Goal: Task Accomplishment & Management: Manage account settings

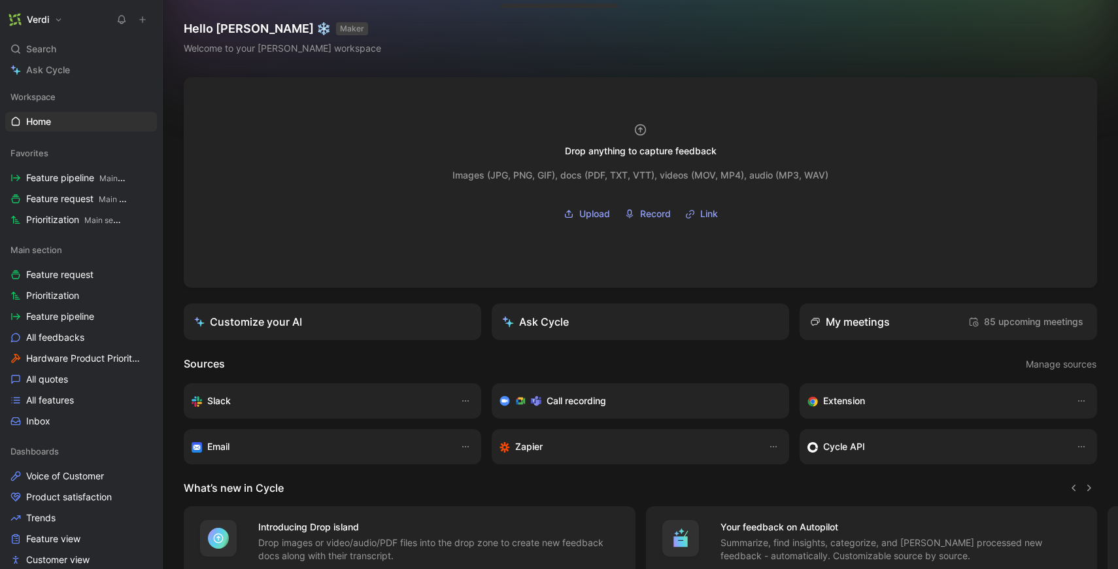
click at [44, 12] on button "Verdi" at bounding box center [35, 19] width 61 height 18
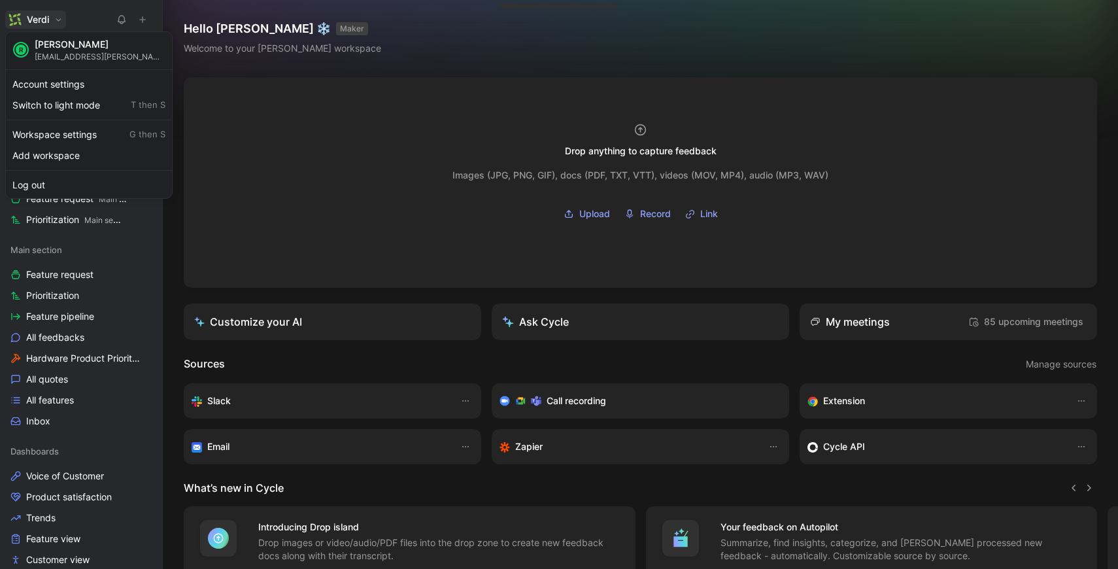
click at [466, 342] on div at bounding box center [559, 284] width 1118 height 569
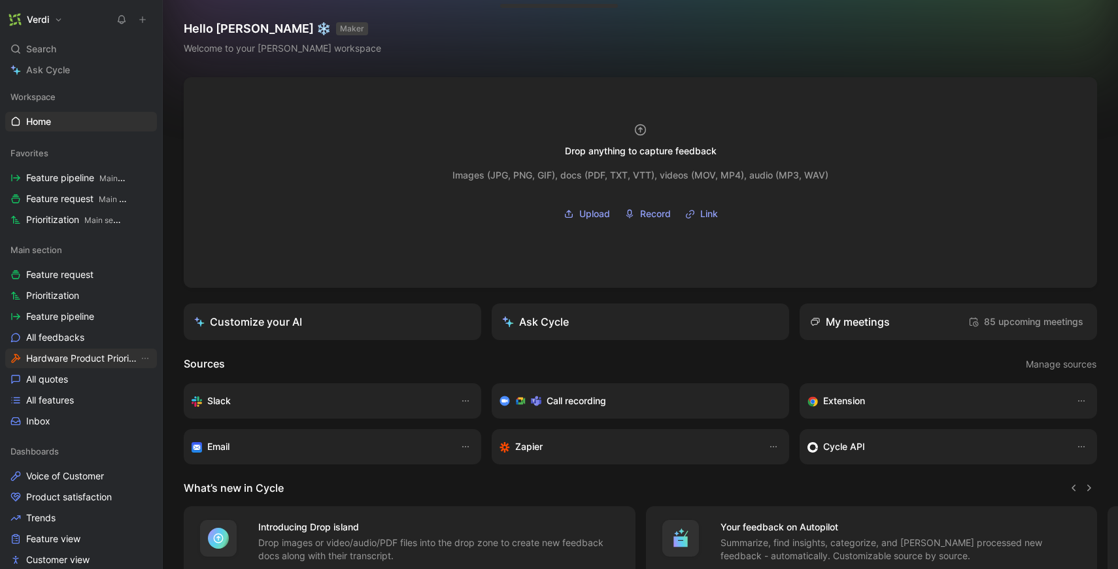
click at [102, 362] on span "Hardware Product Prioritization" at bounding box center [82, 358] width 112 height 13
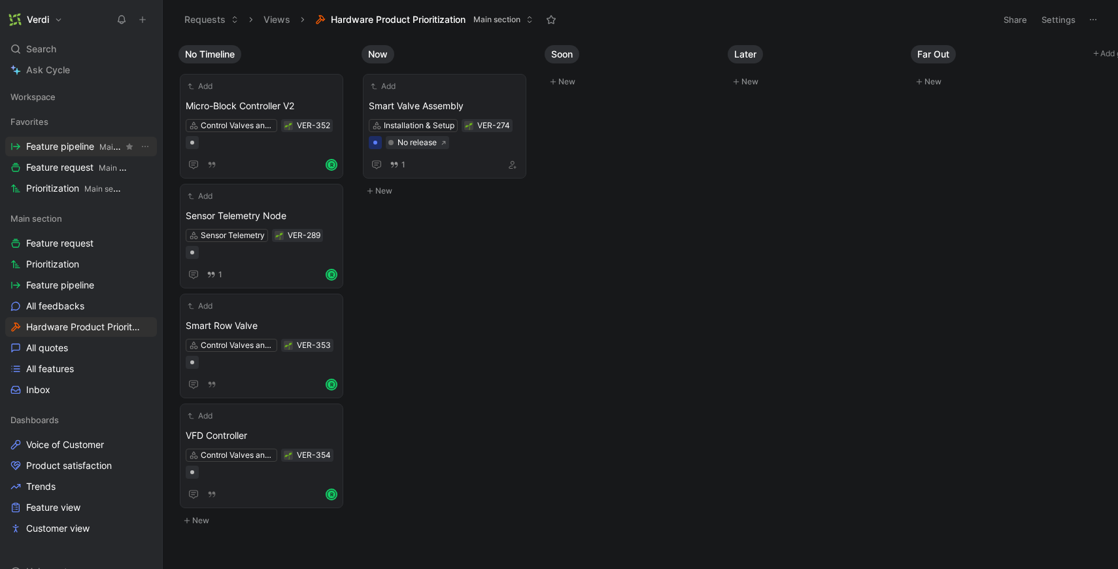
click at [85, 143] on span "Feature pipeline Main section" at bounding box center [74, 147] width 97 height 14
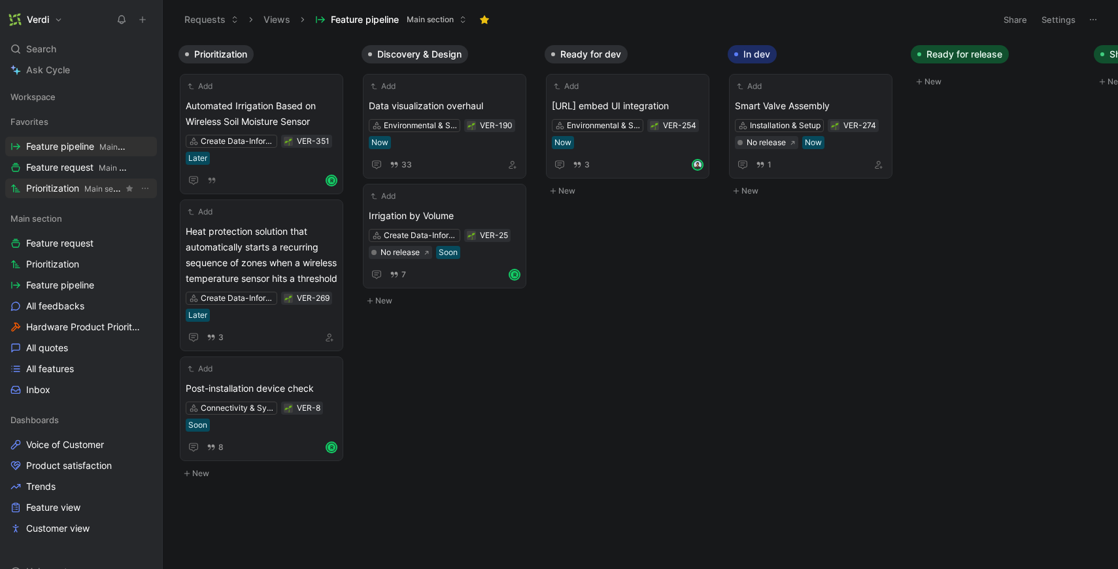
click at [61, 188] on span "Prioritization Main section" at bounding box center [74, 189] width 97 height 14
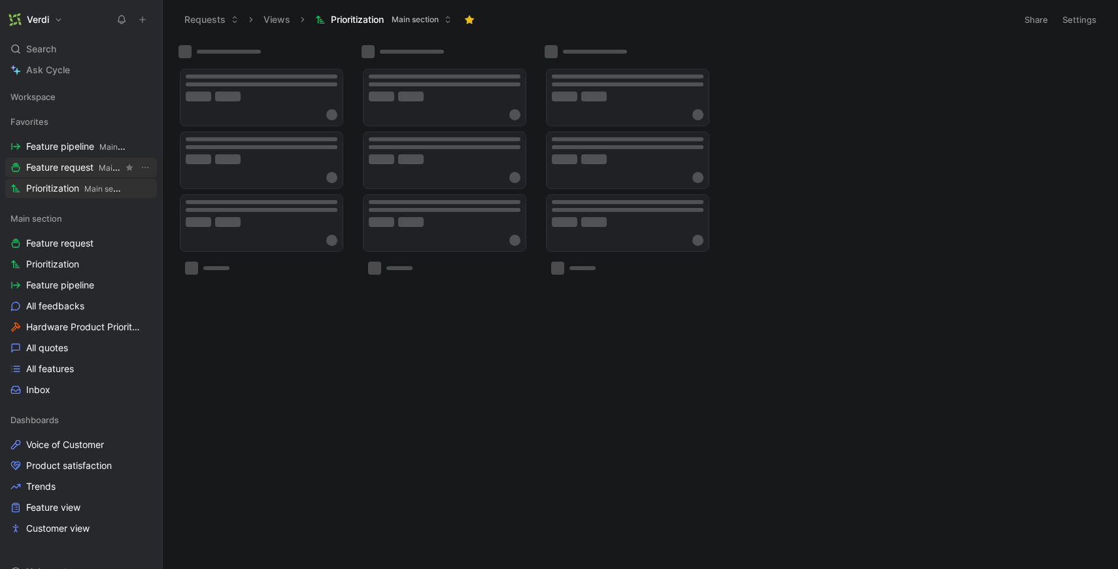
click at [83, 167] on span "Feature request Main section" at bounding box center [74, 168] width 97 height 14
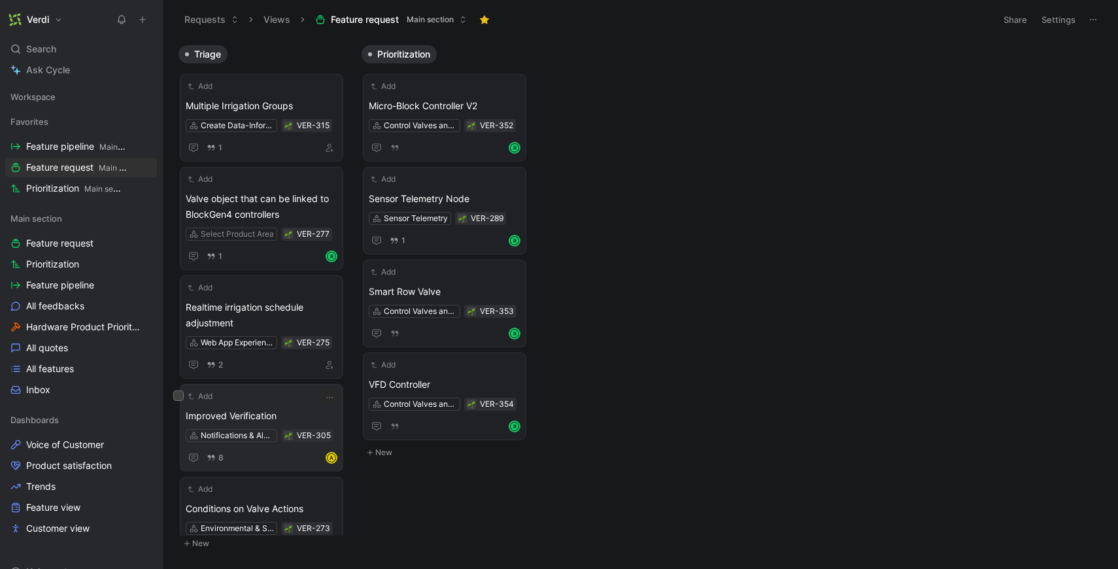
scroll to position [33, 0]
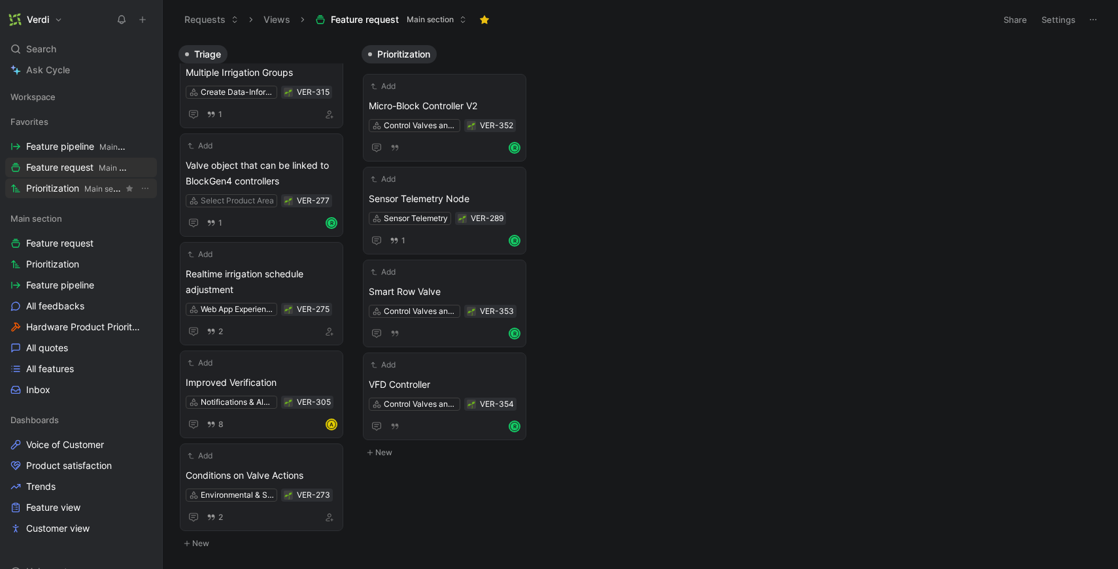
click at [82, 190] on span "Prioritization Main section" at bounding box center [74, 189] width 97 height 14
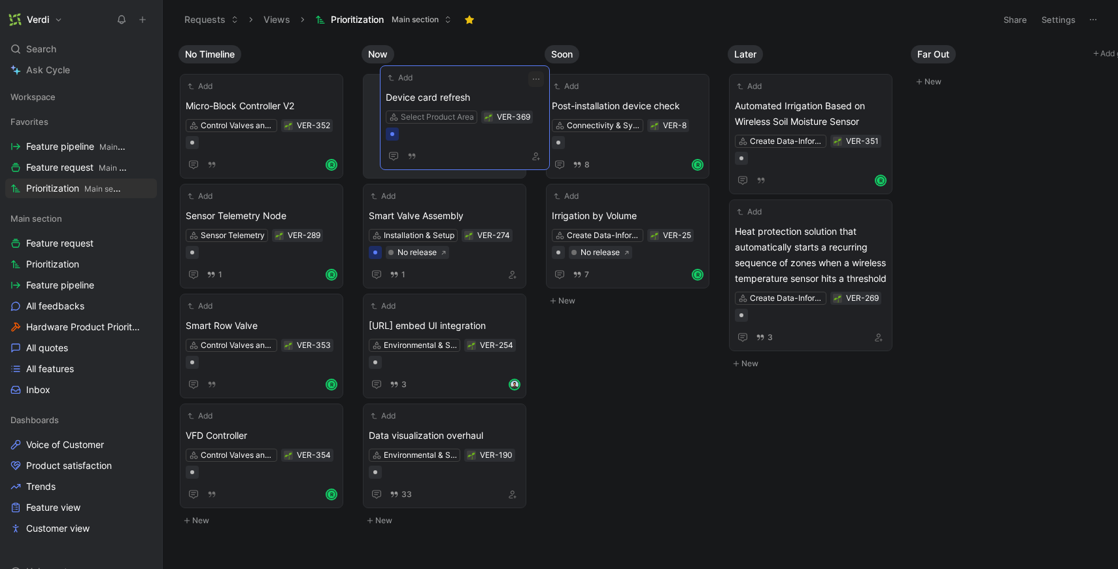
drag, startPoint x: 205, startPoint y: 102, endPoint x: 405, endPoint y: 94, distance: 200.3
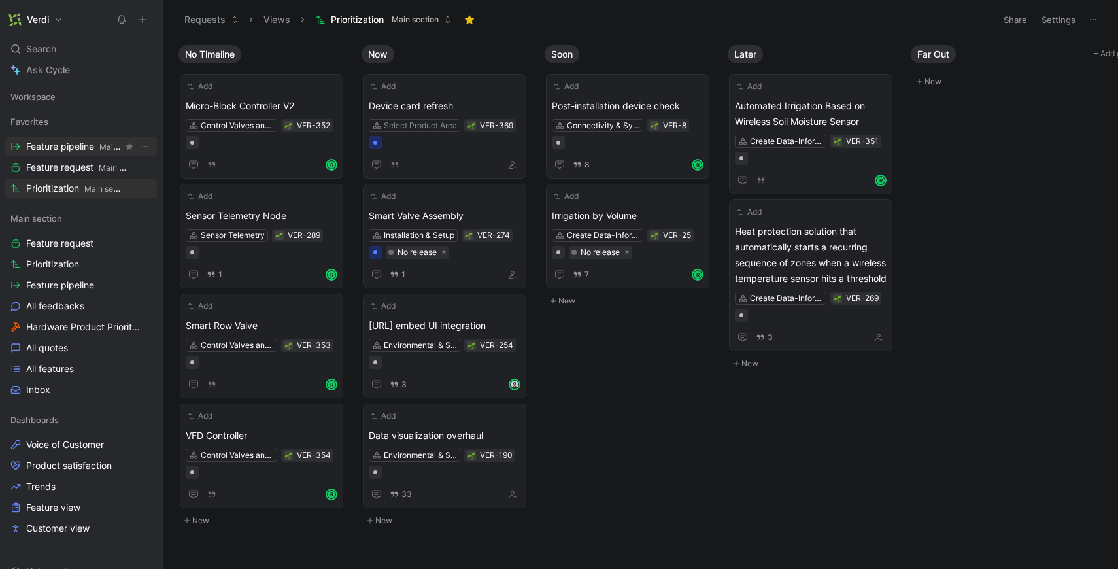
click at [59, 152] on span "Feature pipeline Main section" at bounding box center [74, 147] width 97 height 14
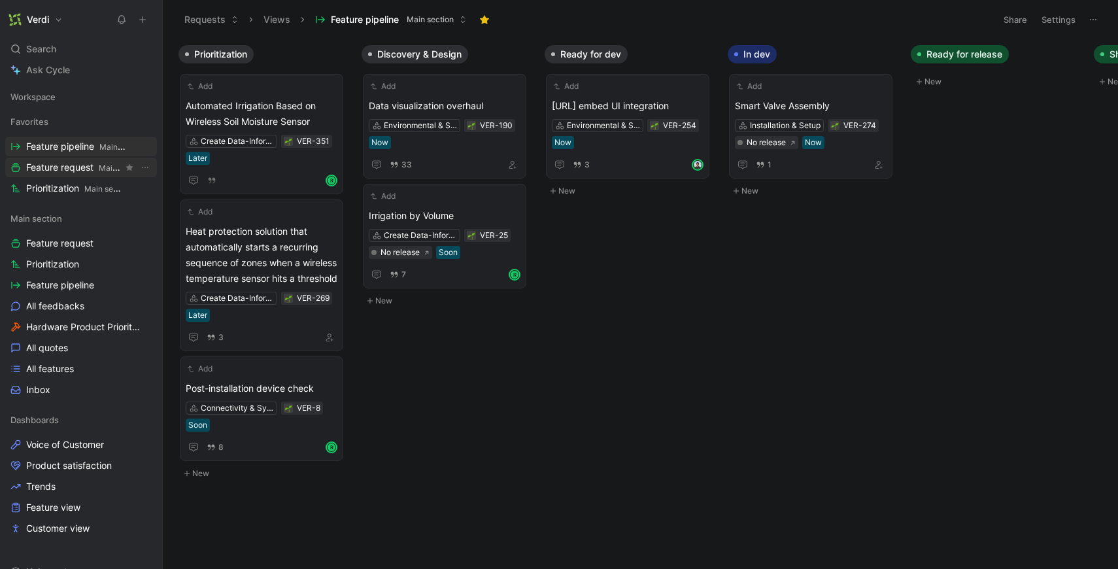
click at [84, 168] on span "Feature request Main section" at bounding box center [74, 168] width 97 height 14
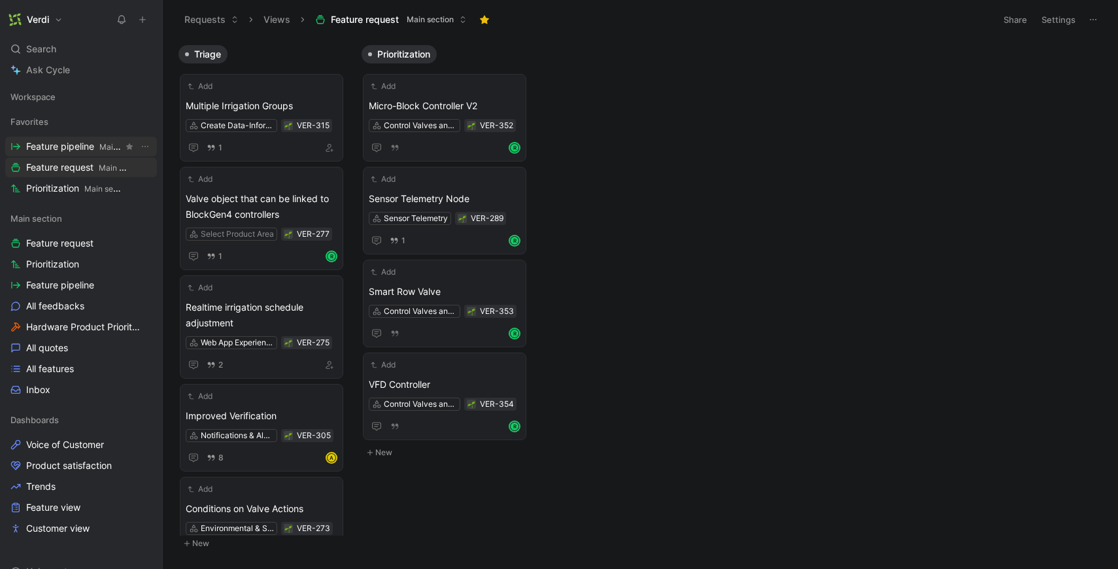
click at [99, 140] on span "Feature pipeline Main section" at bounding box center [74, 147] width 97 height 14
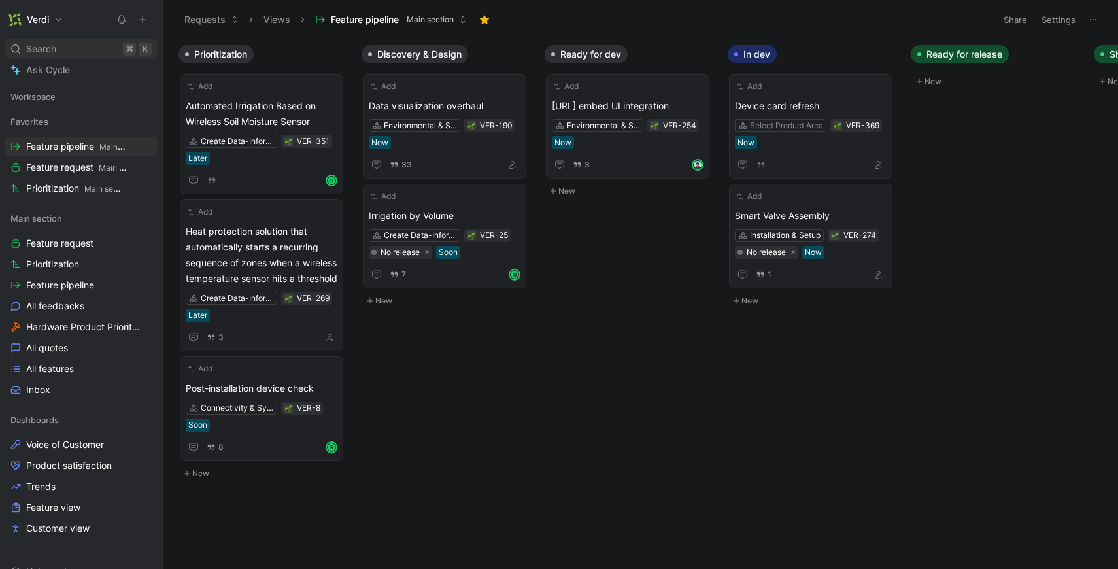
click at [100, 52] on div "Search ⌘ K" at bounding box center [81, 49] width 152 height 20
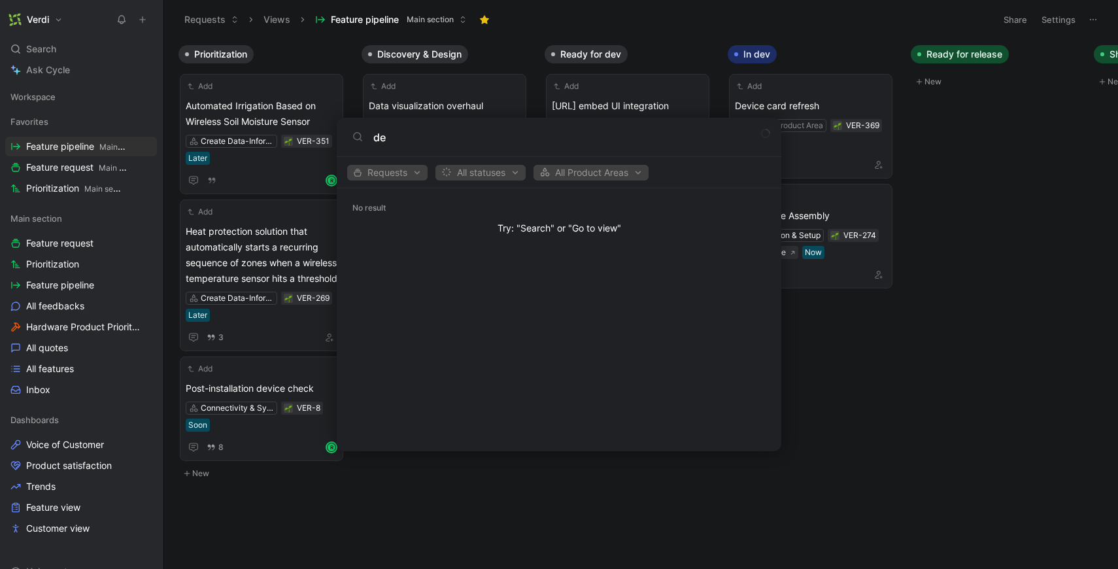
type input "d"
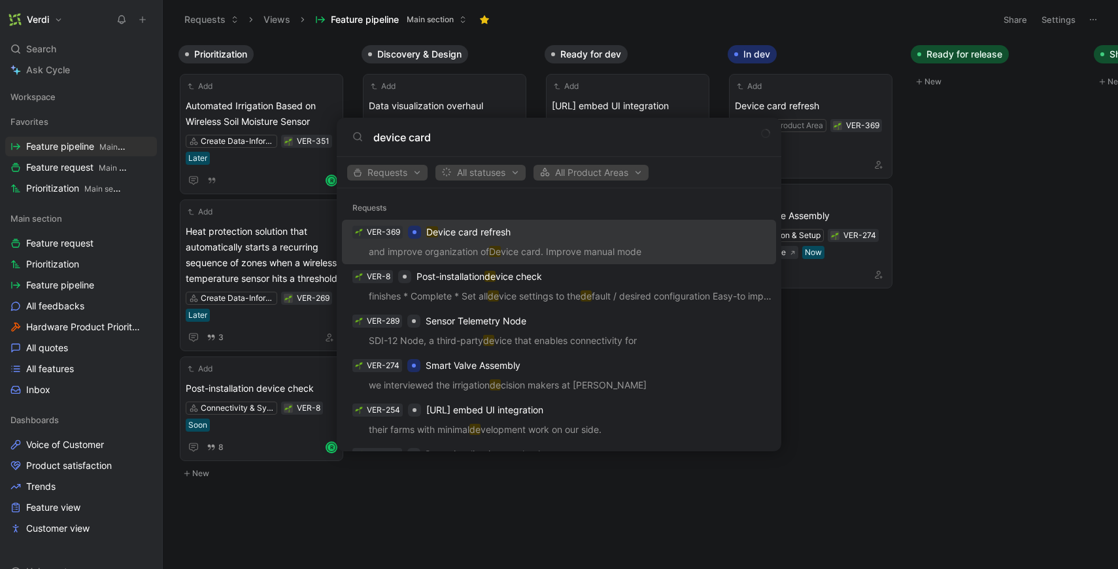
type input "device card"
click at [496, 240] on div "VER-369 De vice card refresh" at bounding box center [559, 232] width 426 height 24
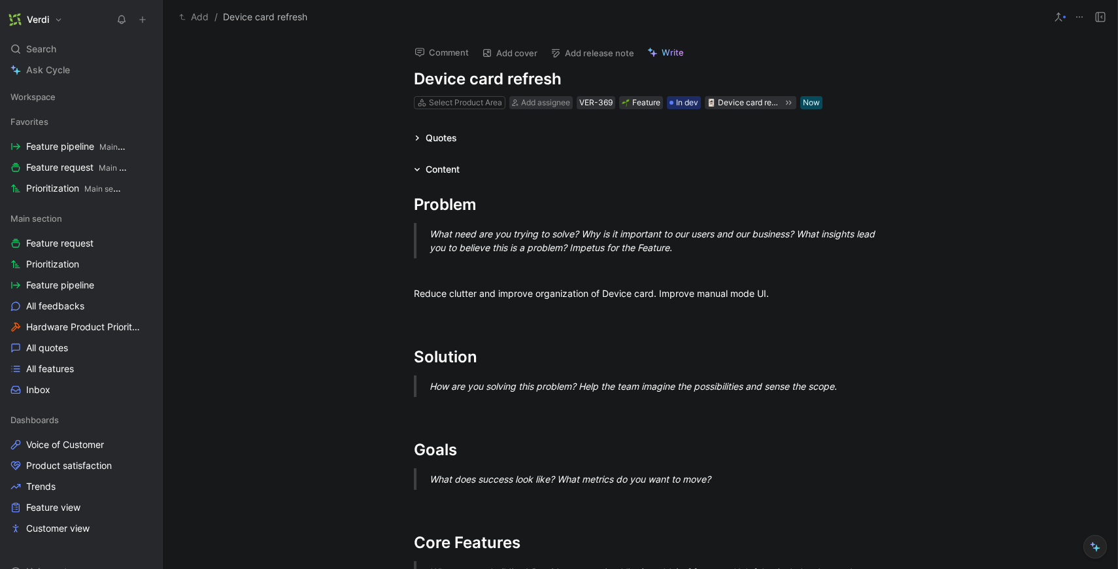
click at [478, 96] on div "Select Product Area" at bounding box center [460, 102] width 92 height 13
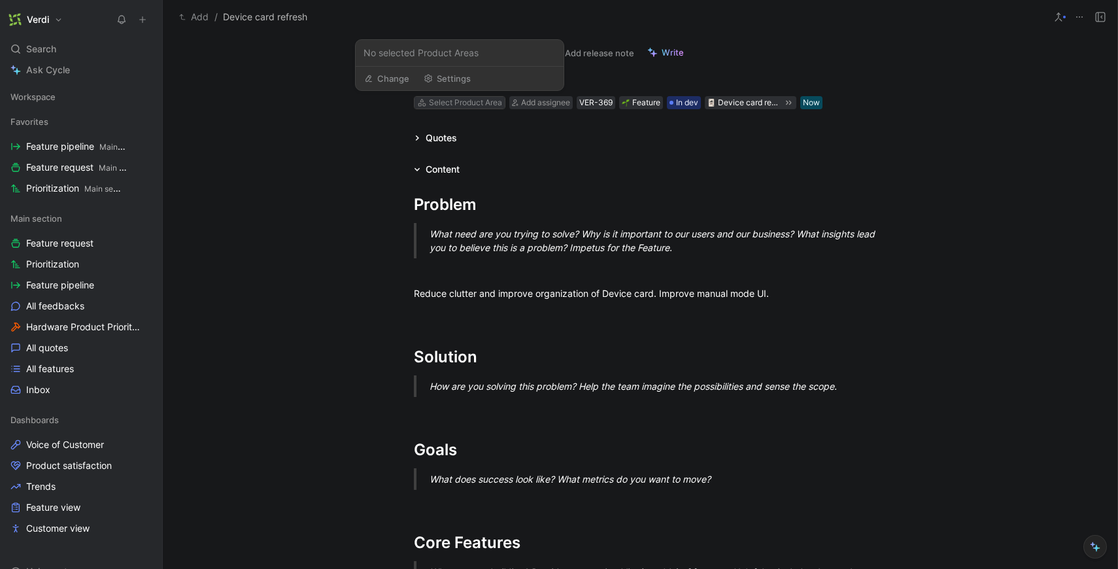
click at [478, 101] on div "Select Product Area" at bounding box center [465, 102] width 73 height 13
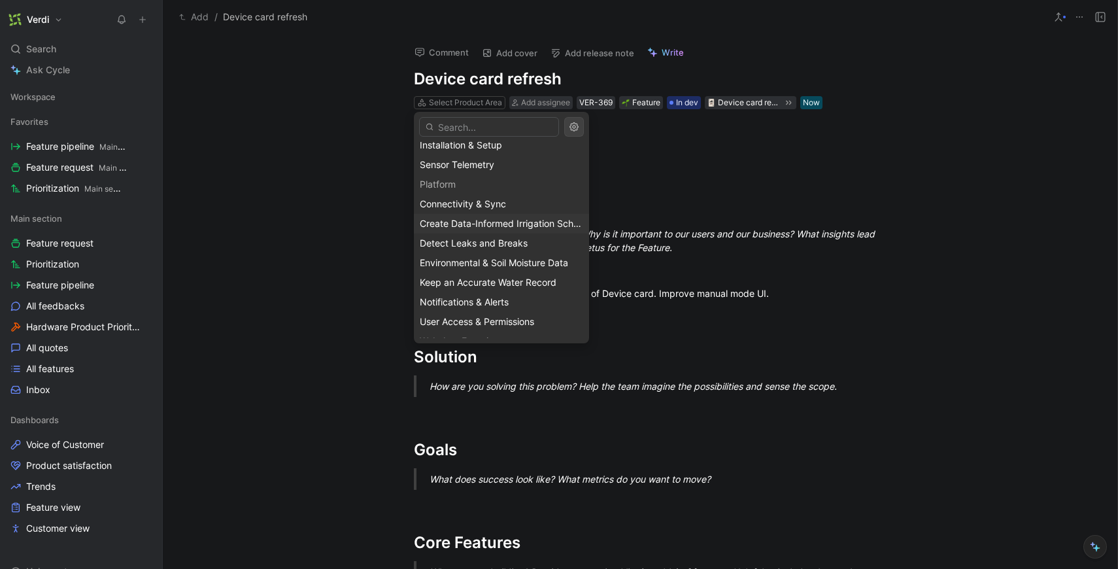
scroll to position [98, 0]
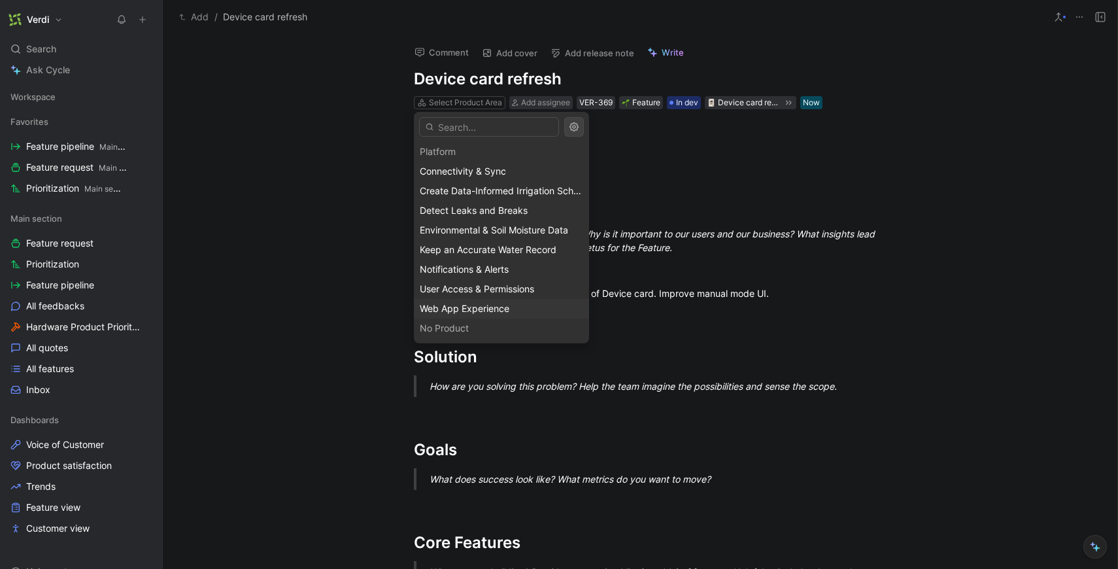
click at [473, 308] on span "Web App Experience" at bounding box center [465, 308] width 90 height 11
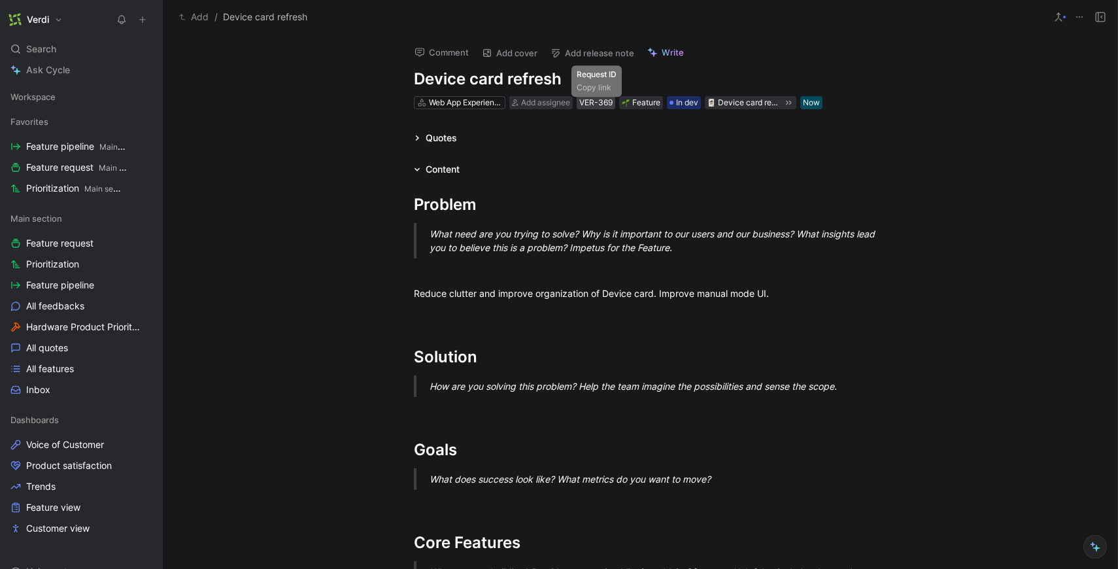
click at [591, 100] on div "VER-369" at bounding box center [595, 102] width 33 height 13
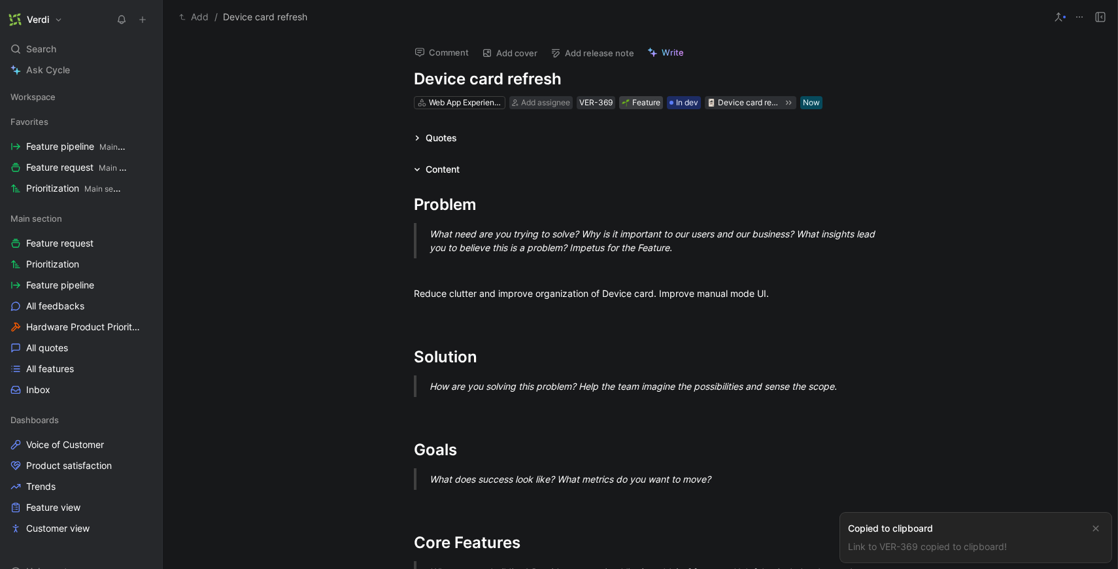
click at [638, 100] on div "Feature" at bounding box center [641, 102] width 39 height 13
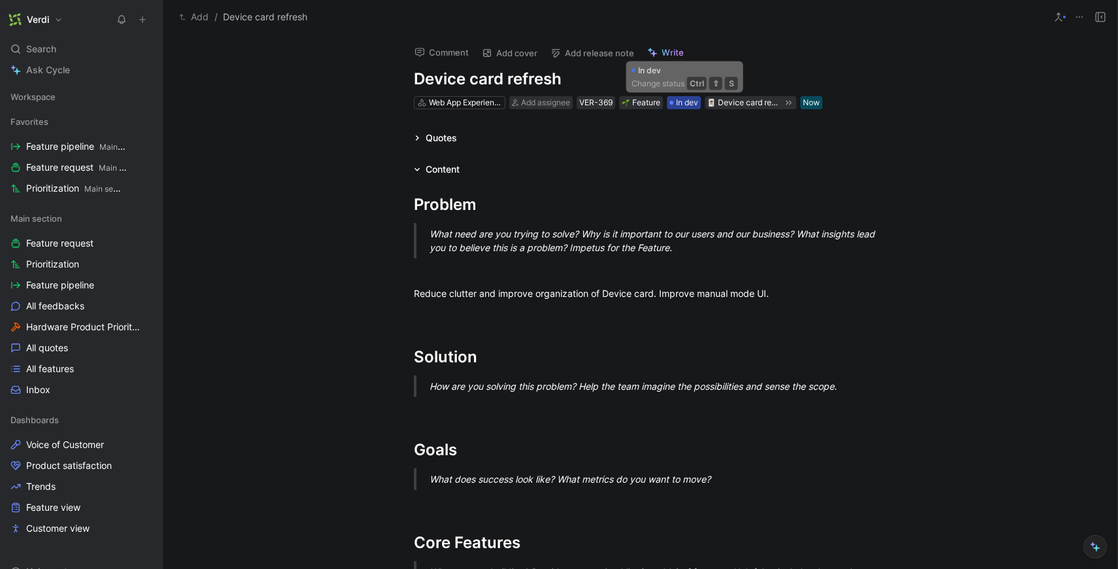
click at [681, 99] on span "In dev" at bounding box center [687, 102] width 22 height 13
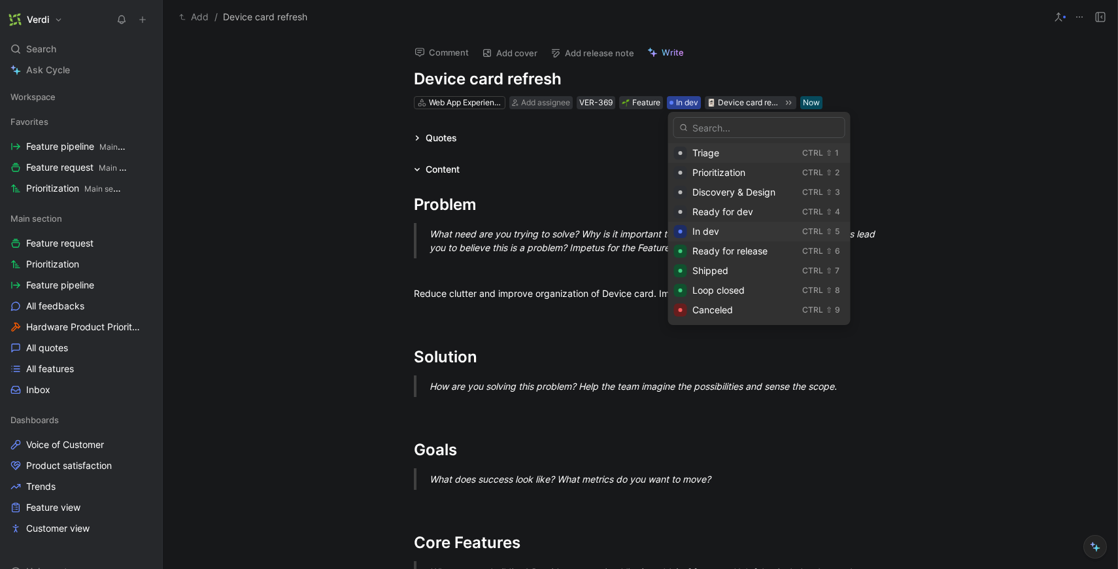
click at [708, 233] on span "In dev" at bounding box center [705, 231] width 27 height 11
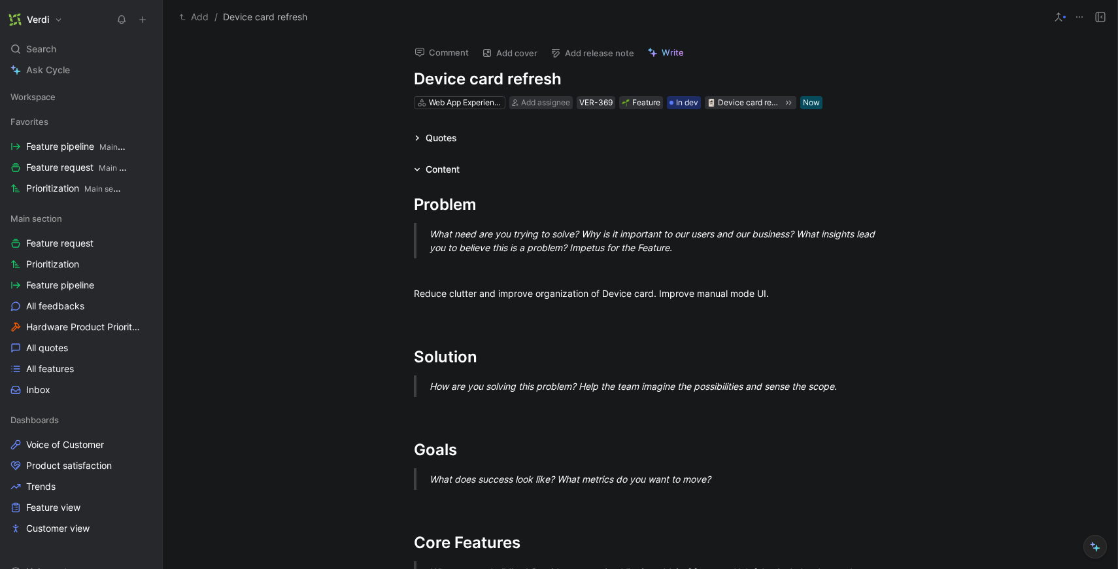
click at [777, 110] on div "Web App Experience Add assignee VER-369 Feature In dev Device card refresh Now" at bounding box center [640, 103] width 455 height 16
click at [90, 141] on span "Feature pipeline Main section" at bounding box center [74, 147] width 97 height 14
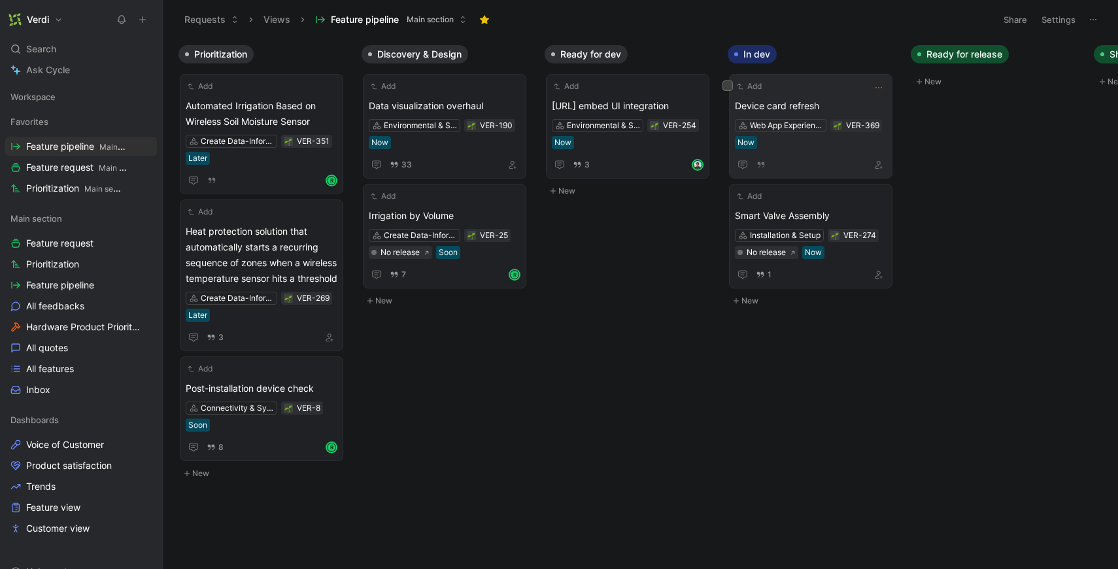
click at [836, 104] on span "Device card refresh" at bounding box center [811, 106] width 152 height 16
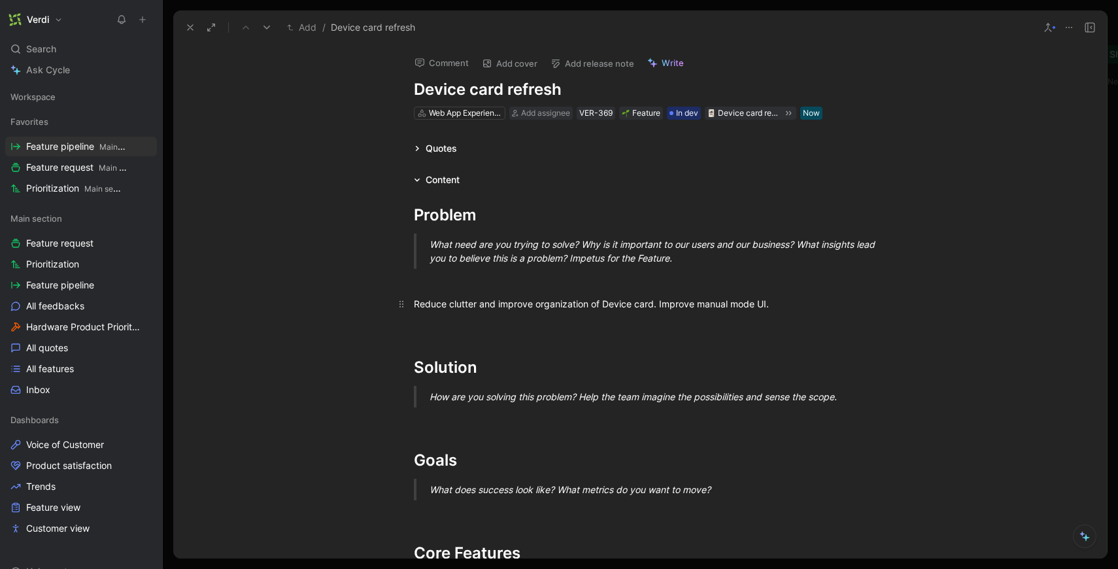
click at [793, 303] on div "Reduce clutter and improve organization of Device card. Improve manual mode UI." at bounding box center [640, 304] width 453 height 14
click at [33, 16] on h1 "Verdi" at bounding box center [38, 20] width 22 height 12
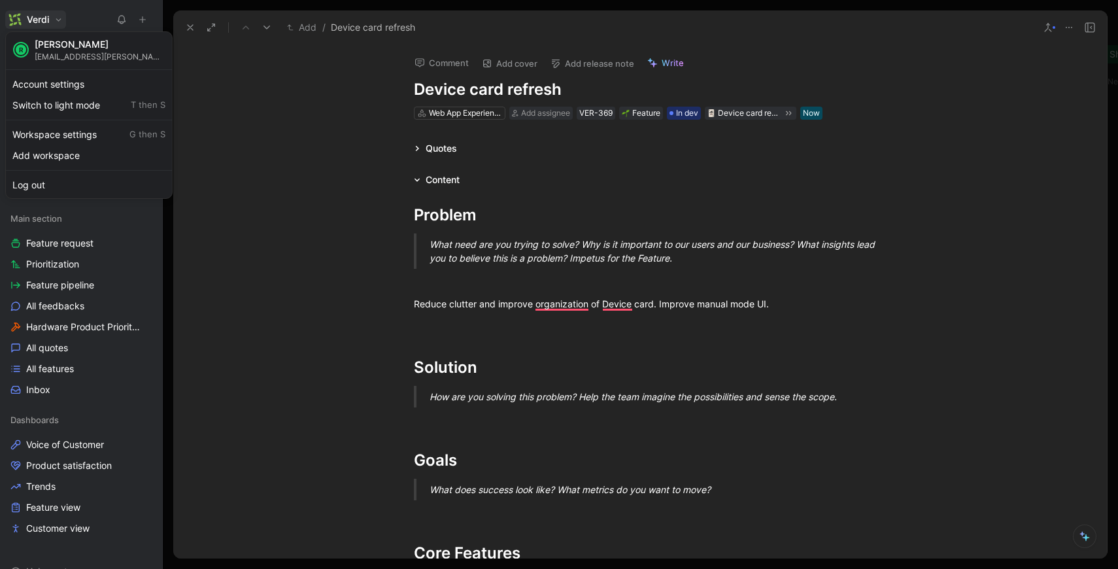
click at [578, 306] on div at bounding box center [559, 284] width 1118 height 569
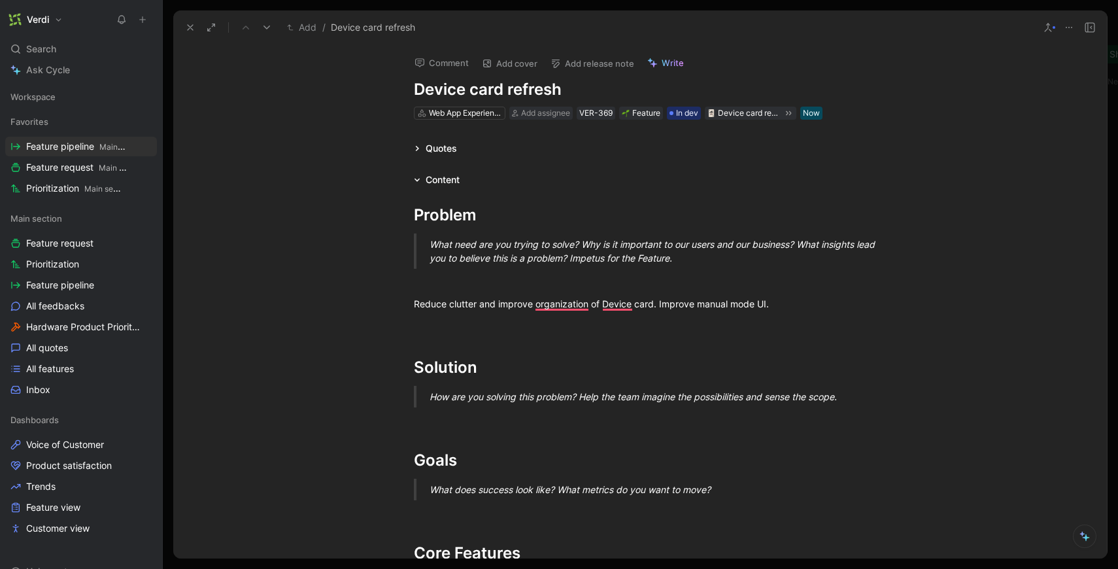
click at [34, 24] on h1 "Verdi" at bounding box center [38, 20] width 22 height 12
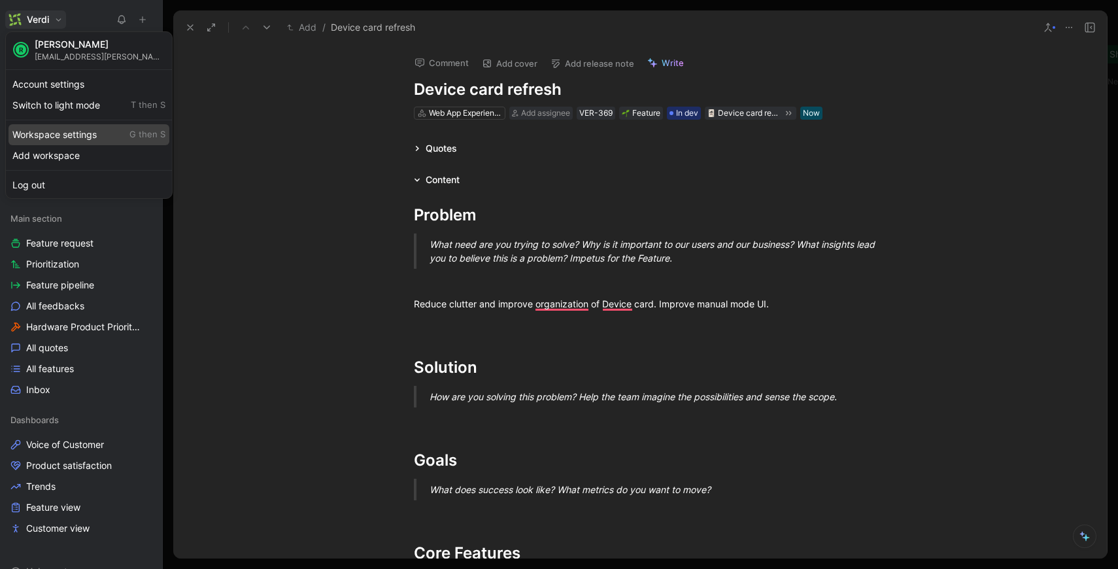
click at [71, 131] on div "Workspace settings G then S" at bounding box center [89, 134] width 161 height 21
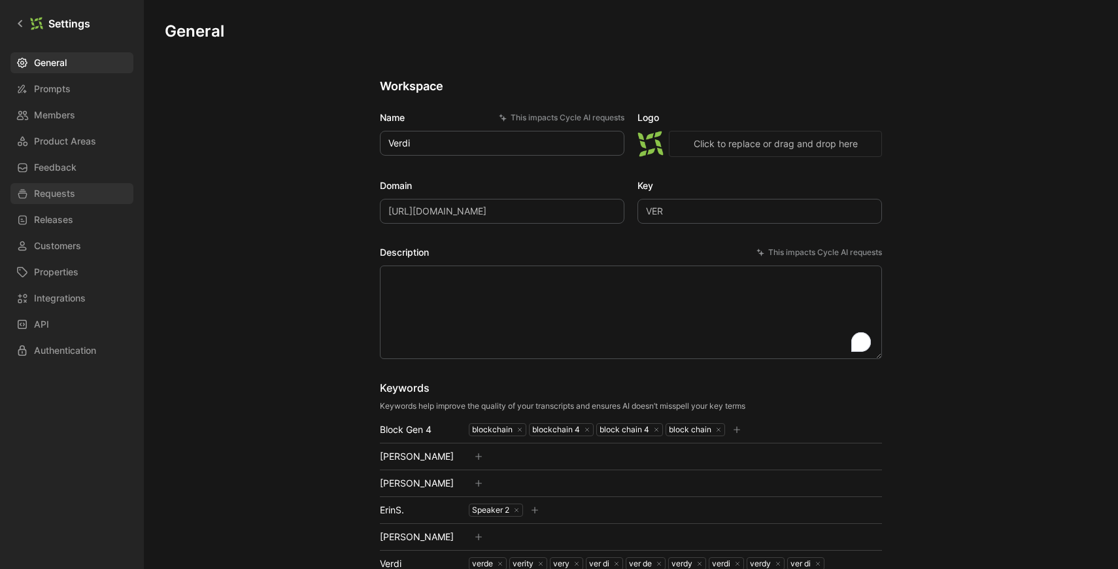
click at [69, 190] on span "Requests" at bounding box center [54, 194] width 41 height 16
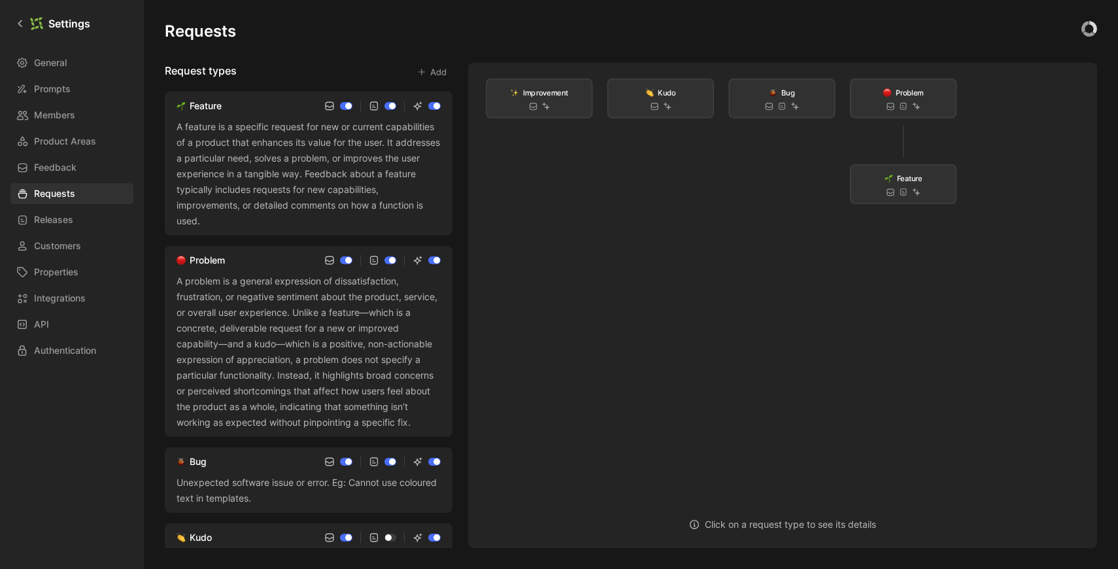
click at [431, 75] on button "Add" at bounding box center [431, 72] width 41 height 18
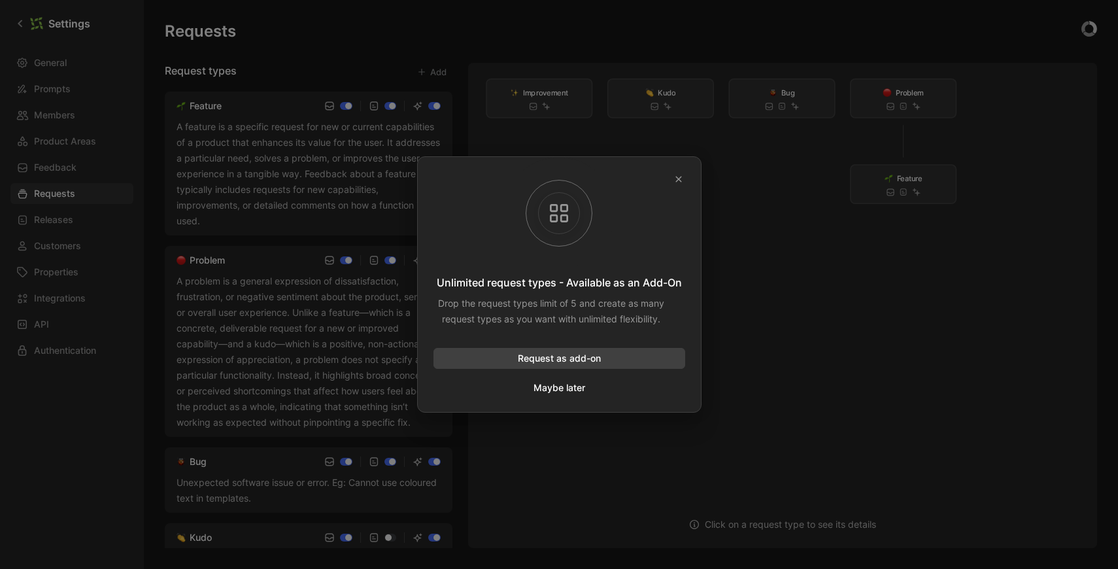
click at [552, 388] on button "Maybe later" at bounding box center [559, 387] width 53 height 17
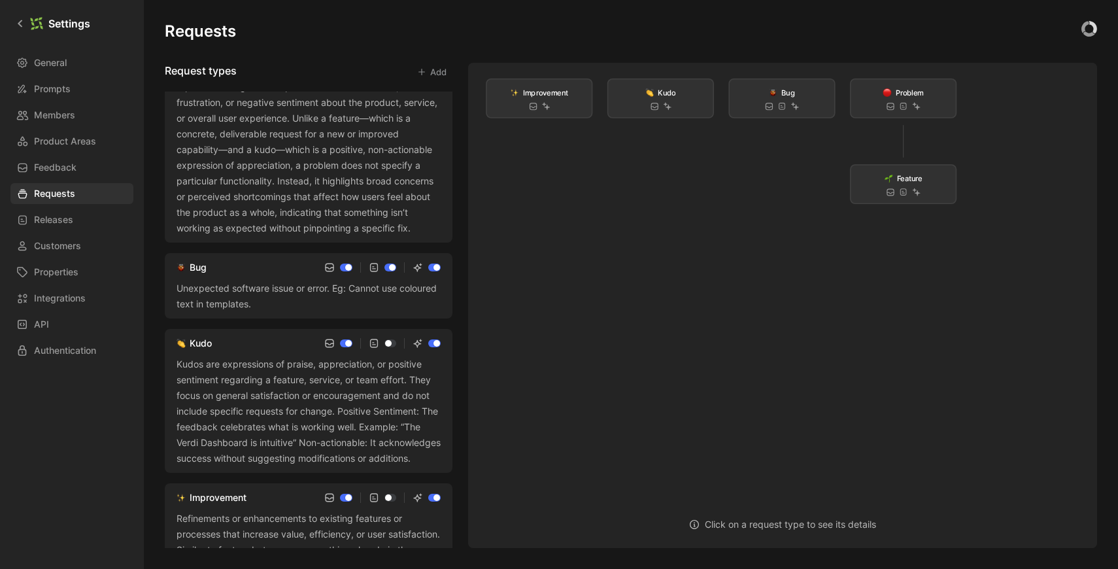
scroll to position [196, 0]
click at [254, 260] on div "Bug" at bounding box center [309, 266] width 264 height 16
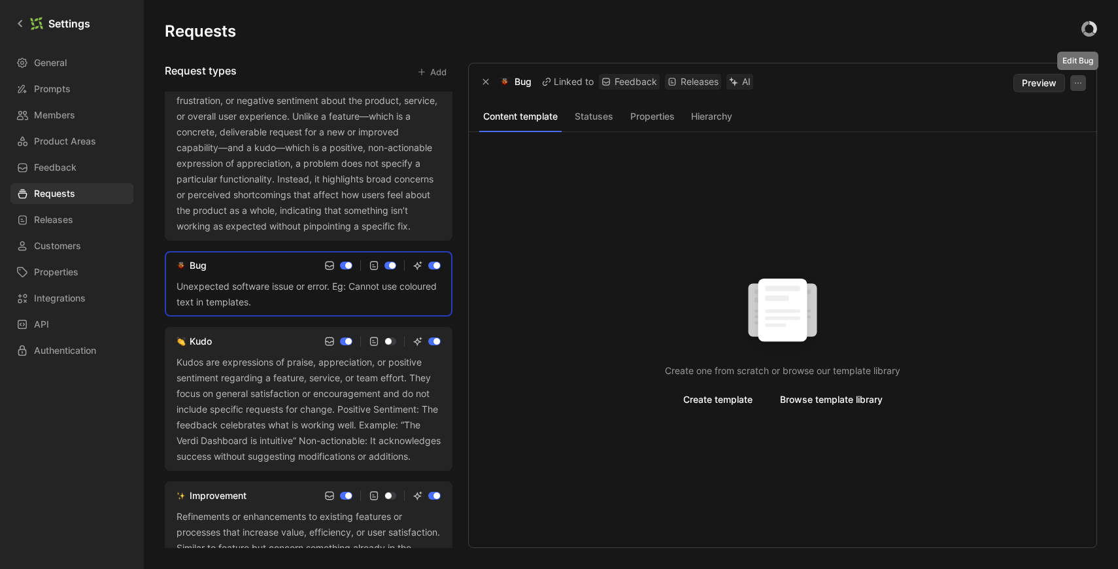
click at [1083, 78] on icon "button" at bounding box center [1078, 83] width 10 height 10
click at [1043, 128] on div "Delete" at bounding box center [1043, 131] width 74 height 16
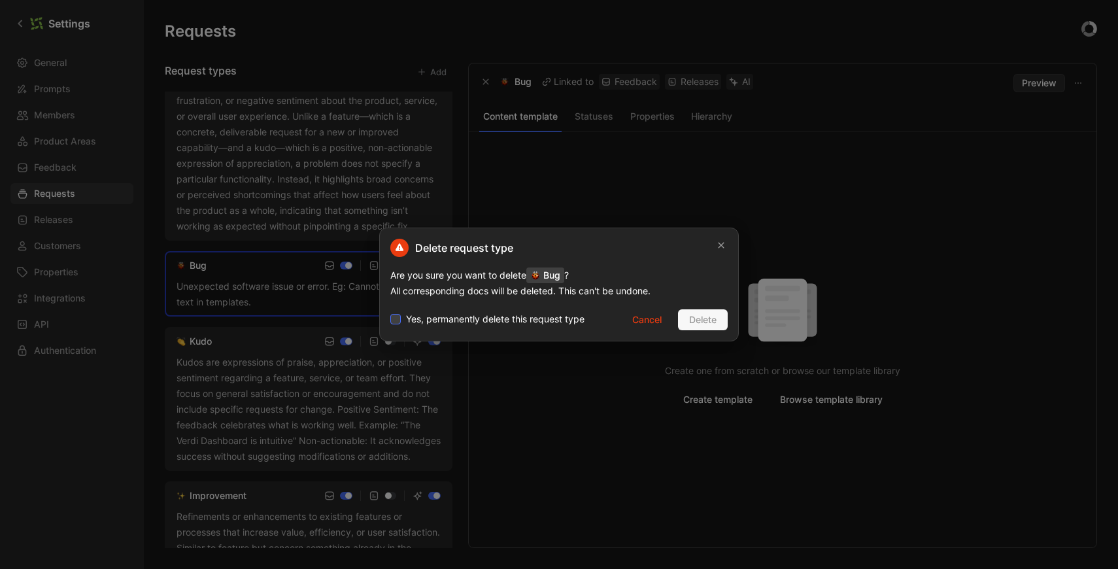
click at [545, 316] on span "Yes, permanently delete this request type" at bounding box center [495, 319] width 179 height 16
click at [390, 311] on input "Yes, permanently delete this request type" at bounding box center [390, 311] width 0 height 0
click at [704, 315] on span "Delete" at bounding box center [702, 320] width 27 height 16
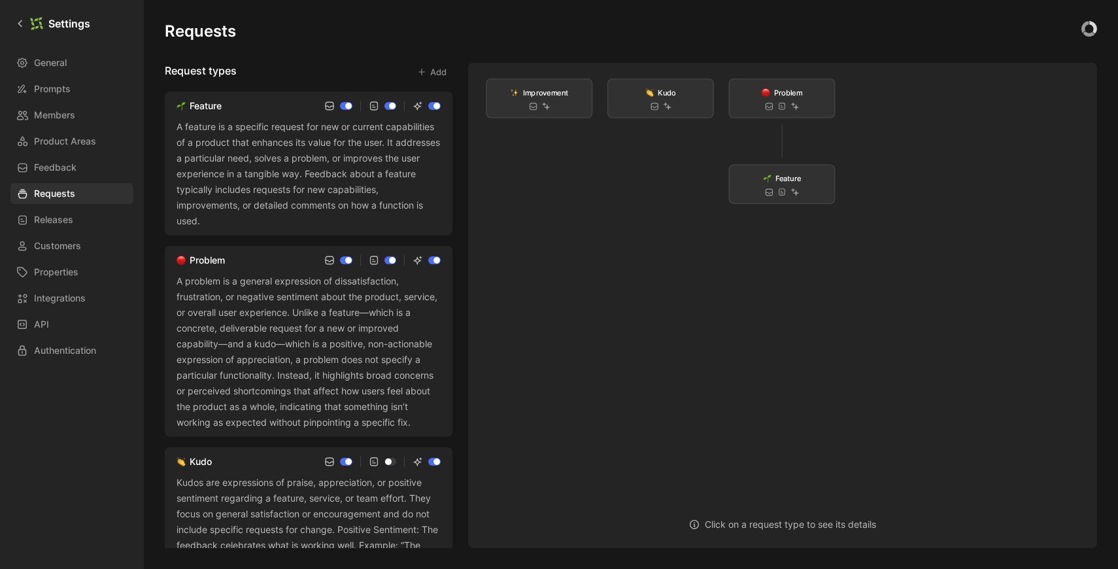
click at [439, 75] on button "Add" at bounding box center [431, 72] width 41 height 18
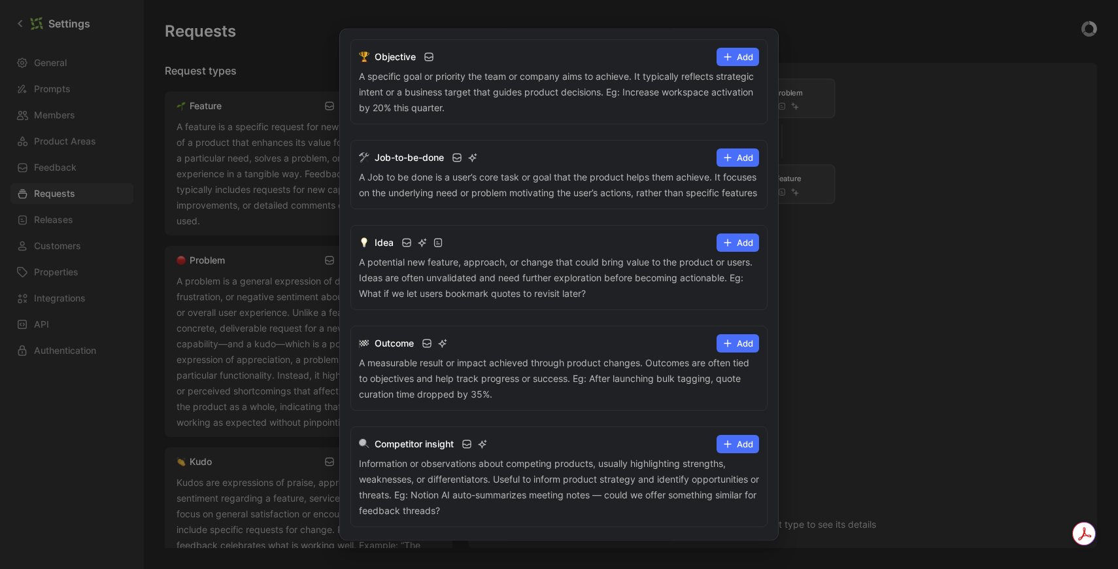
scroll to position [835, 0]
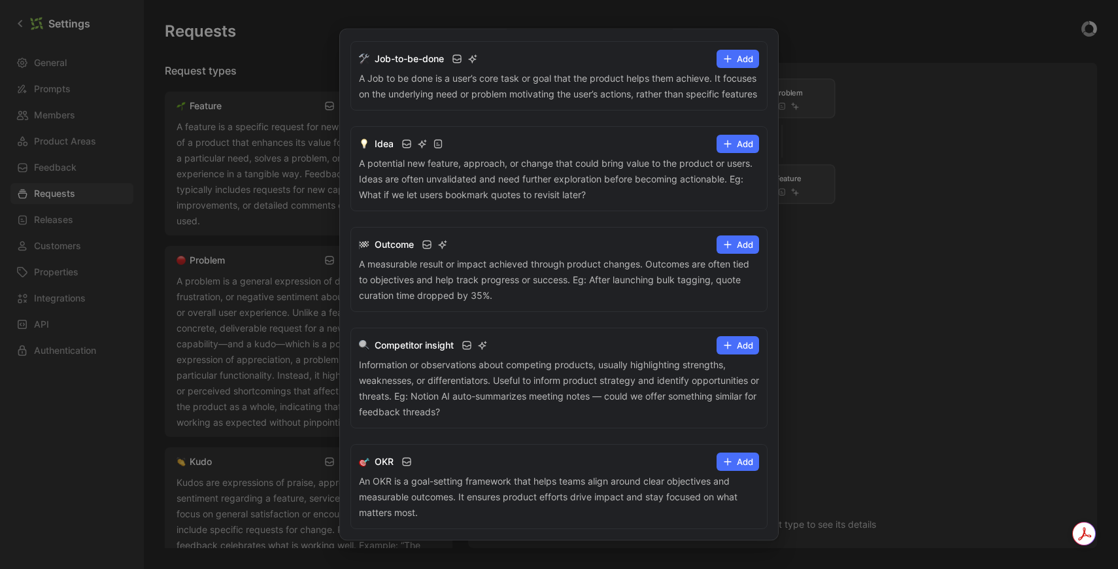
click at [742, 343] on button "Add" at bounding box center [738, 346] width 43 height 18
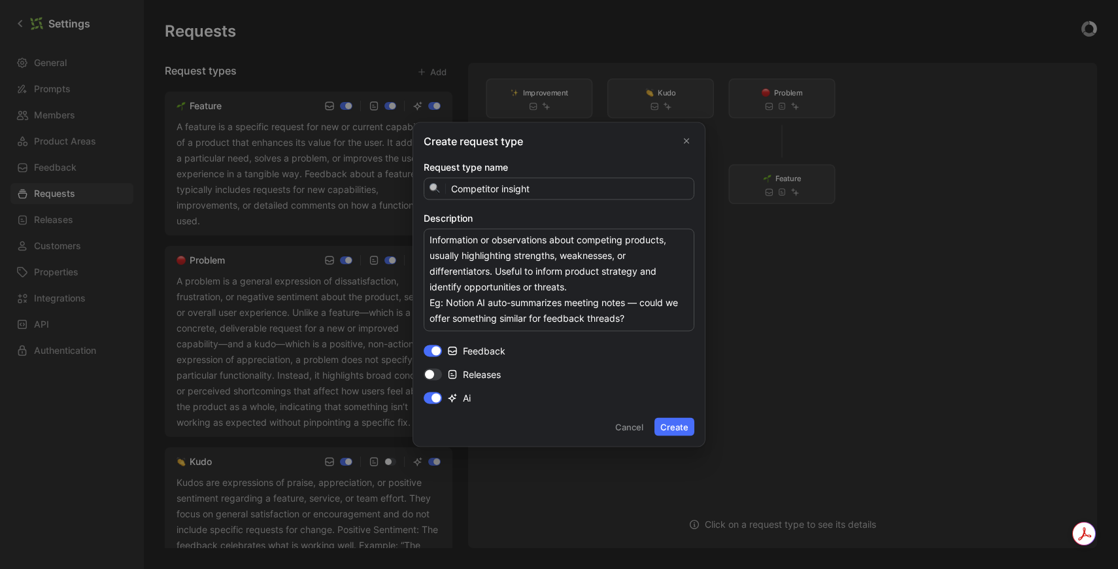
click at [670, 421] on button "Create" at bounding box center [675, 427] width 40 height 18
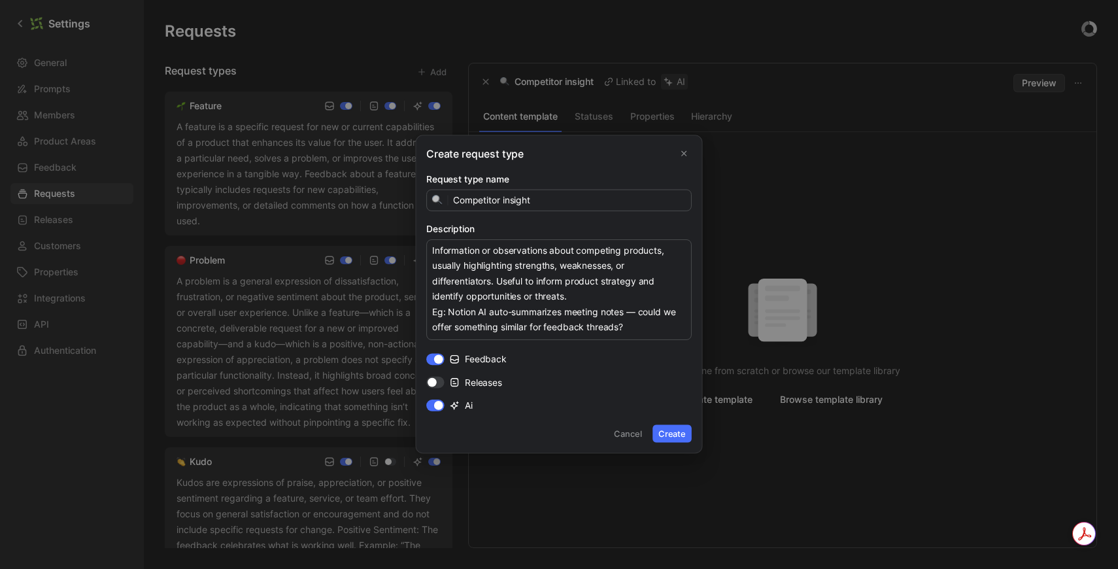
checkbox input "true"
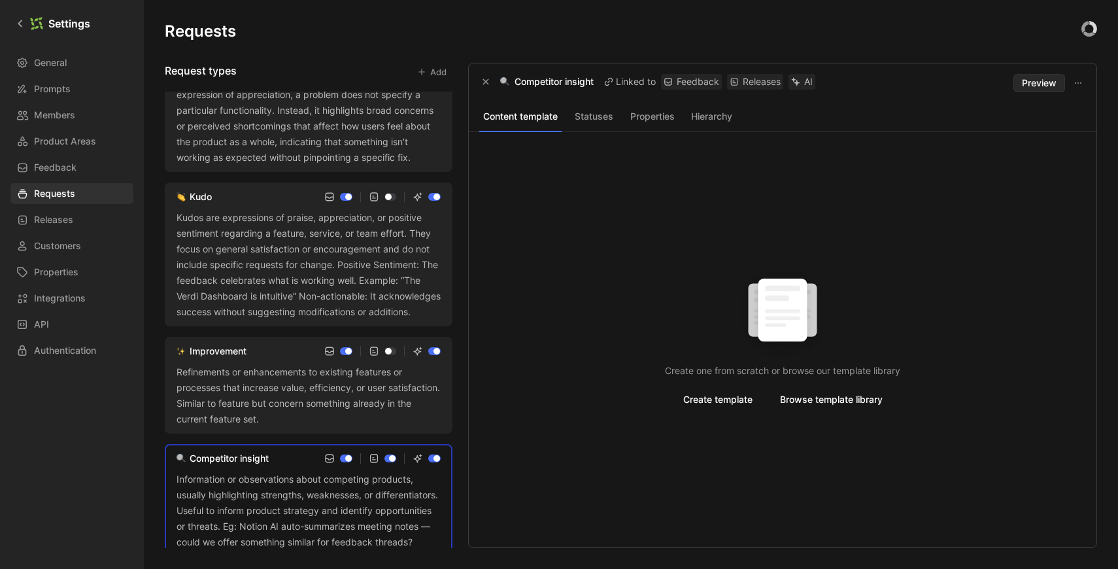
scroll to position [257, 0]
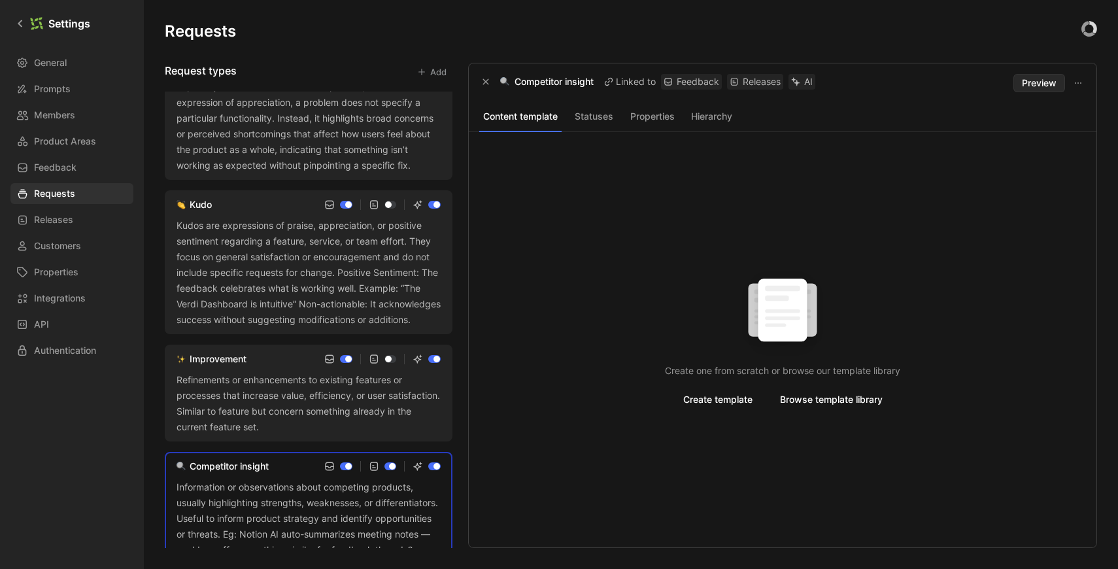
click at [260, 212] on div "Kudo" at bounding box center [309, 205] width 264 height 16
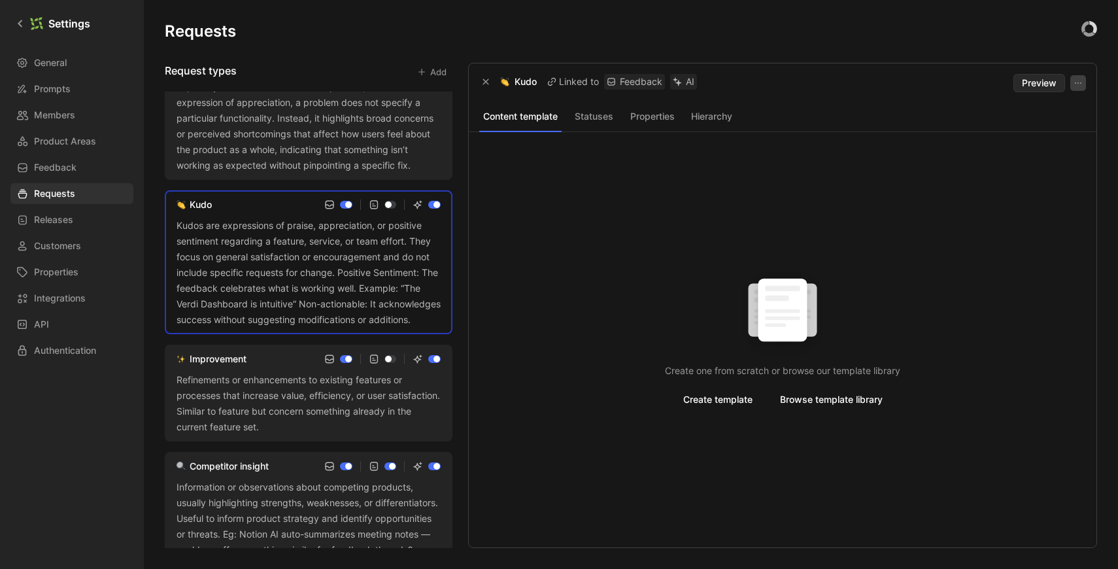
click at [1079, 77] on button "button" at bounding box center [1078, 83] width 16 height 16
click at [1035, 129] on div "Delete" at bounding box center [1043, 131] width 74 height 16
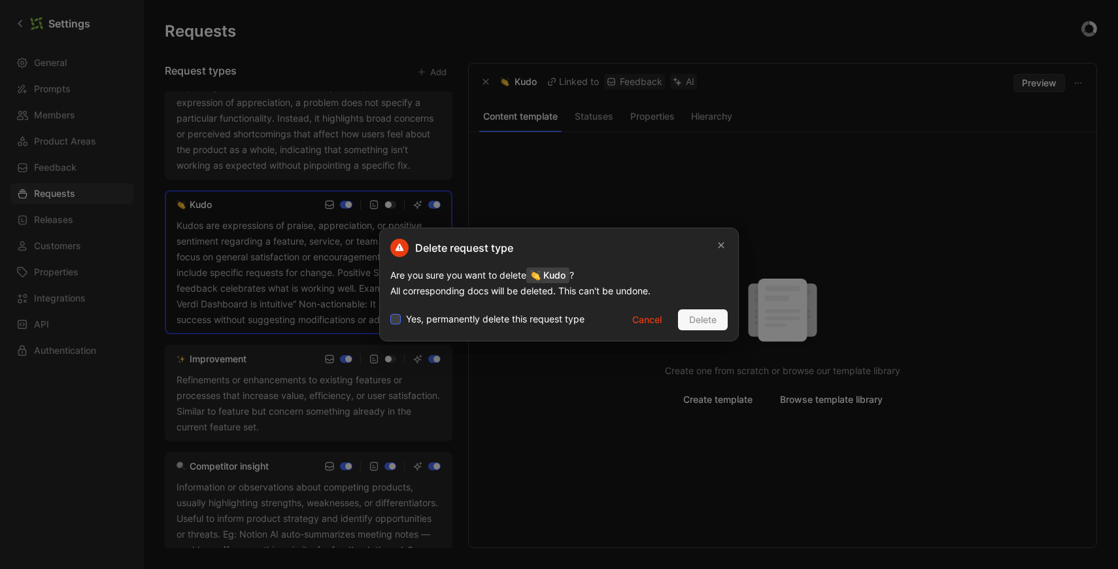
click at [581, 319] on span "Yes, permanently delete this request type" at bounding box center [495, 319] width 179 height 16
click at [390, 311] on input "Yes, permanently delete this request type" at bounding box center [390, 311] width 0 height 0
click at [708, 314] on span "Delete" at bounding box center [702, 320] width 27 height 16
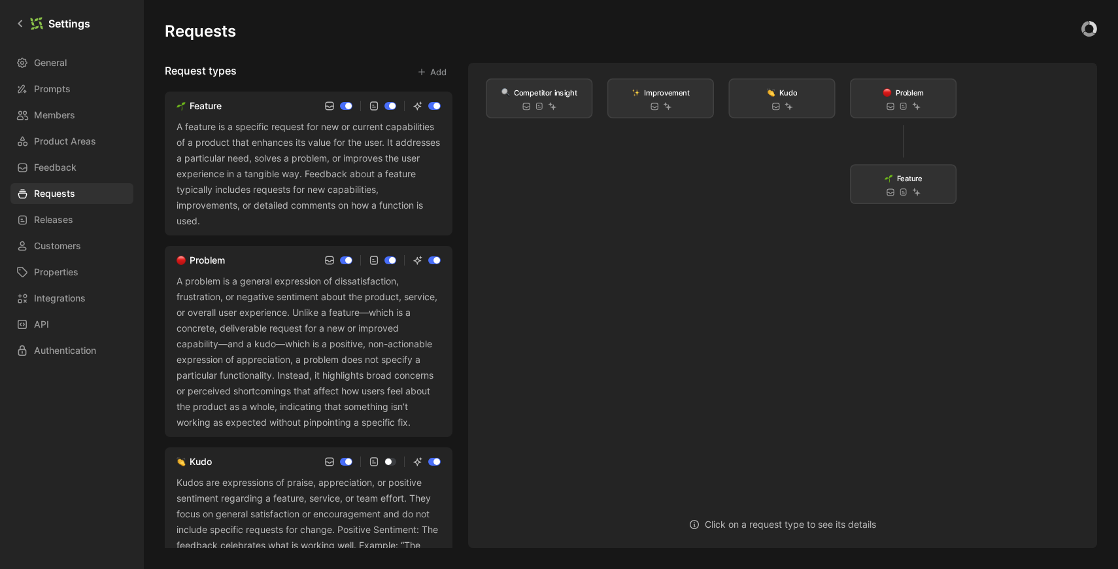
click at [437, 75] on button "Add" at bounding box center [431, 72] width 41 height 18
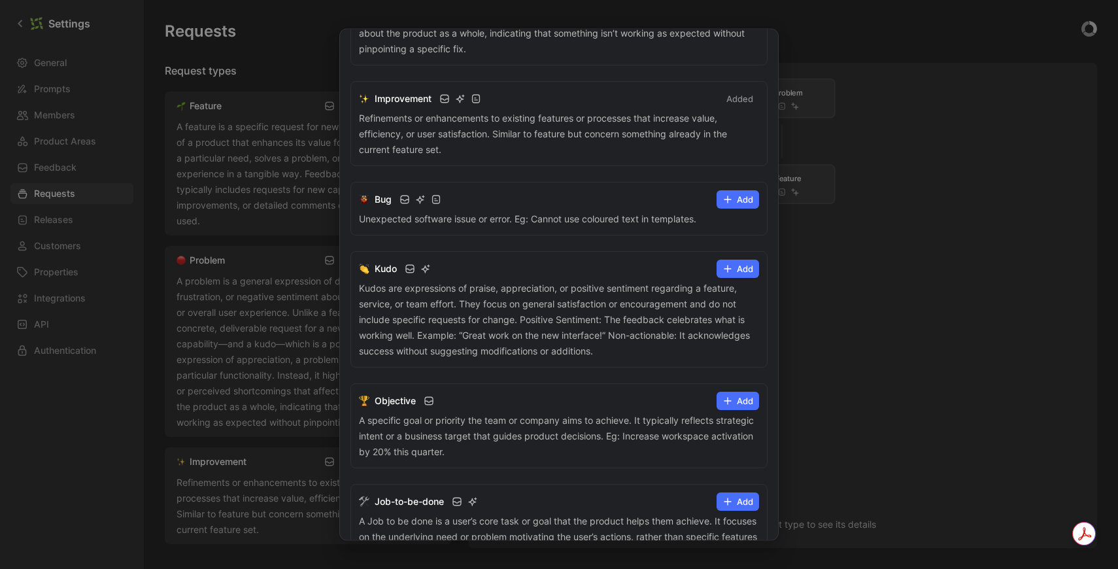
checkbox input "false"
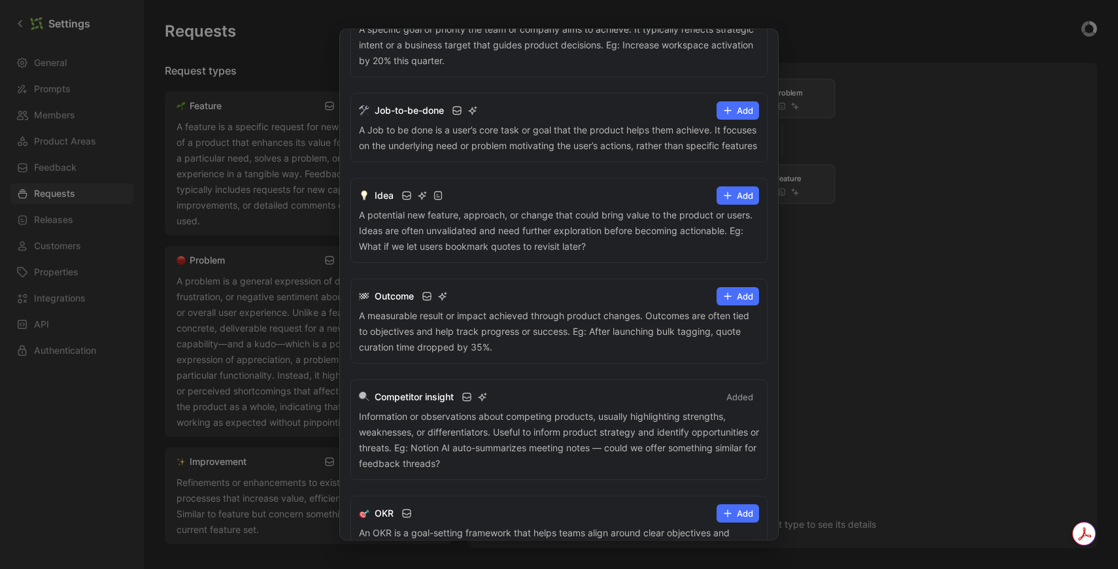
scroll to position [730, 0]
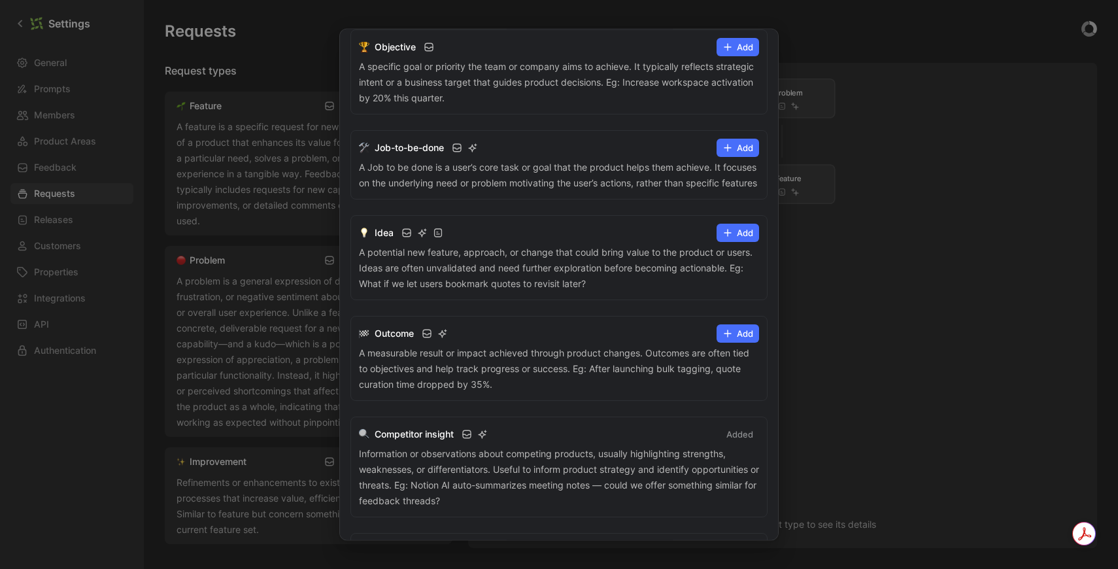
click at [723, 239] on icon at bounding box center [728, 233] width 10 height 10
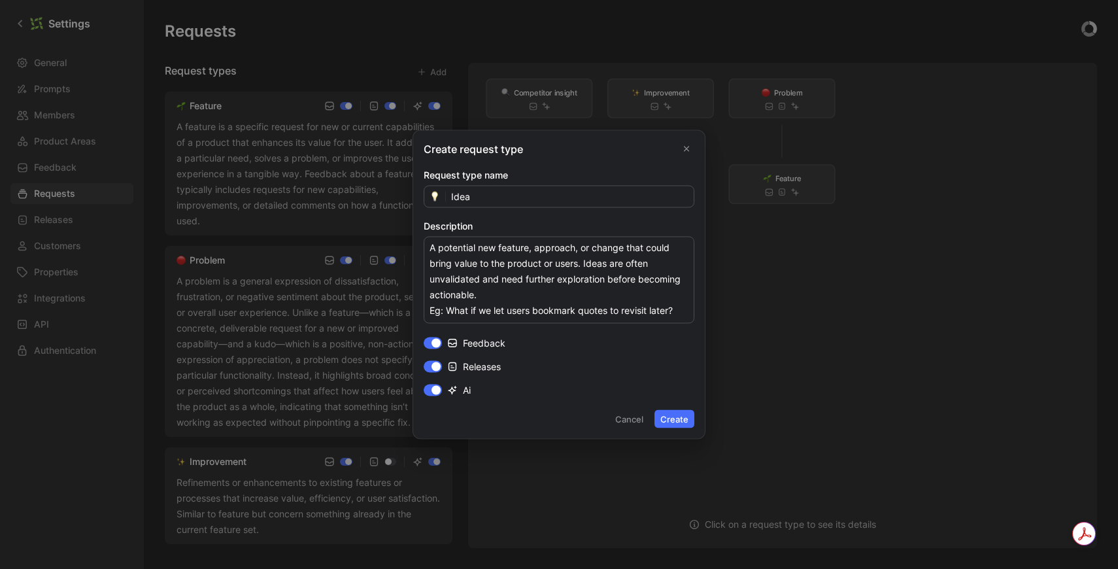
click at [668, 418] on button "Create" at bounding box center [675, 419] width 40 height 18
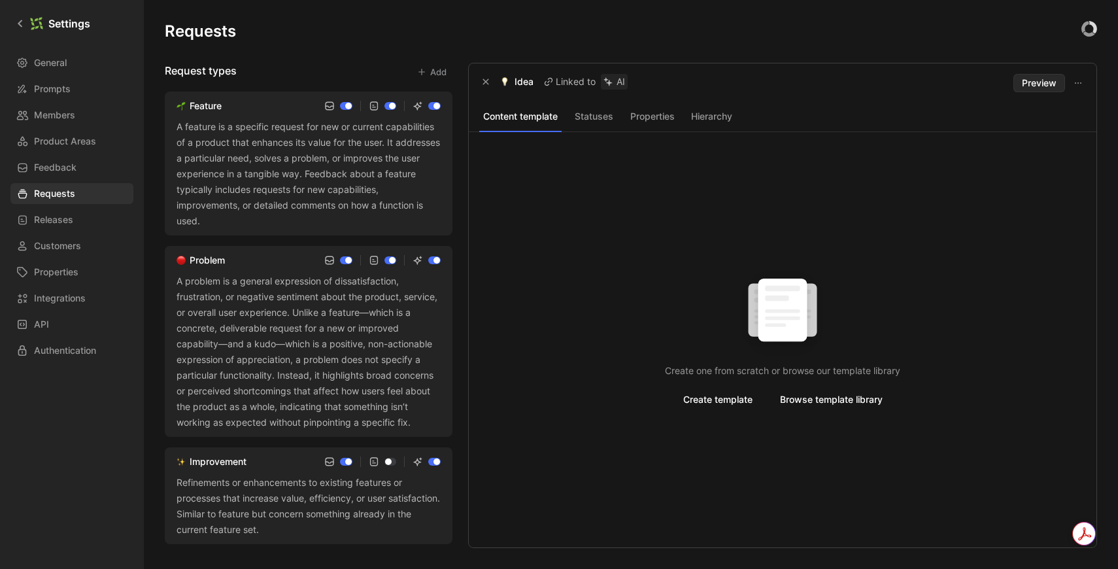
checkbox input "true"
click at [392, 207] on div "A feature is a specific request for new or current capabilities of a product th…" at bounding box center [309, 174] width 264 height 110
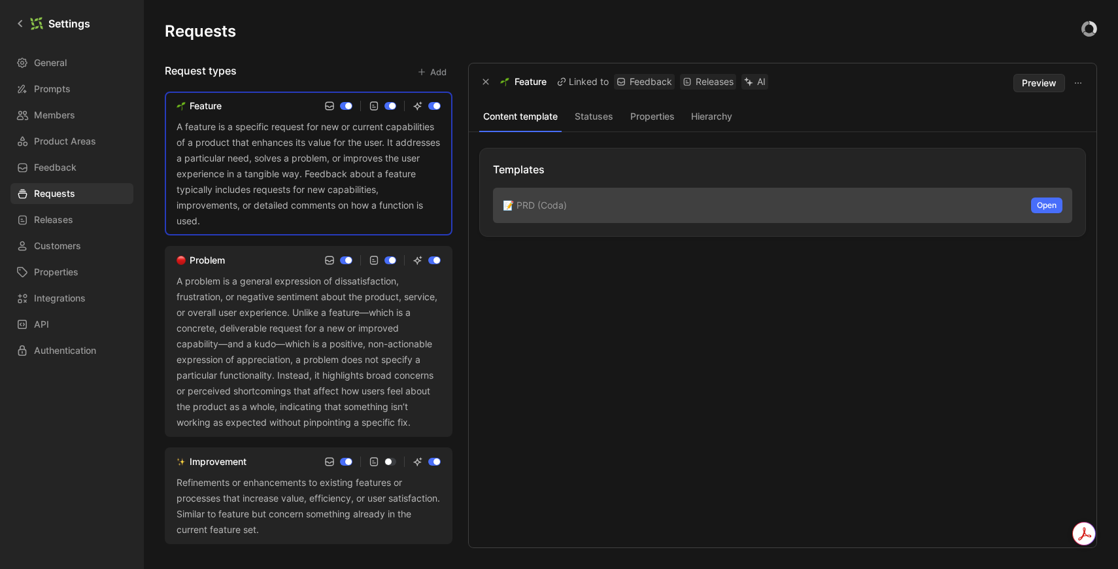
click at [703, 124] on button "Hierarchy" at bounding box center [712, 116] width 54 height 17
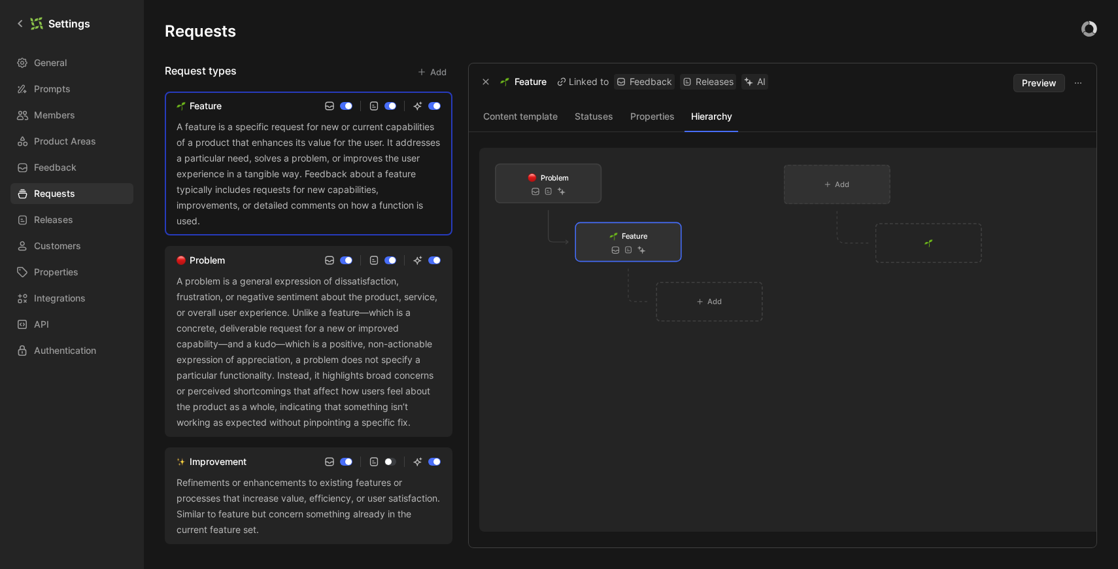
click at [827, 182] on icon at bounding box center [828, 184] width 7 height 9
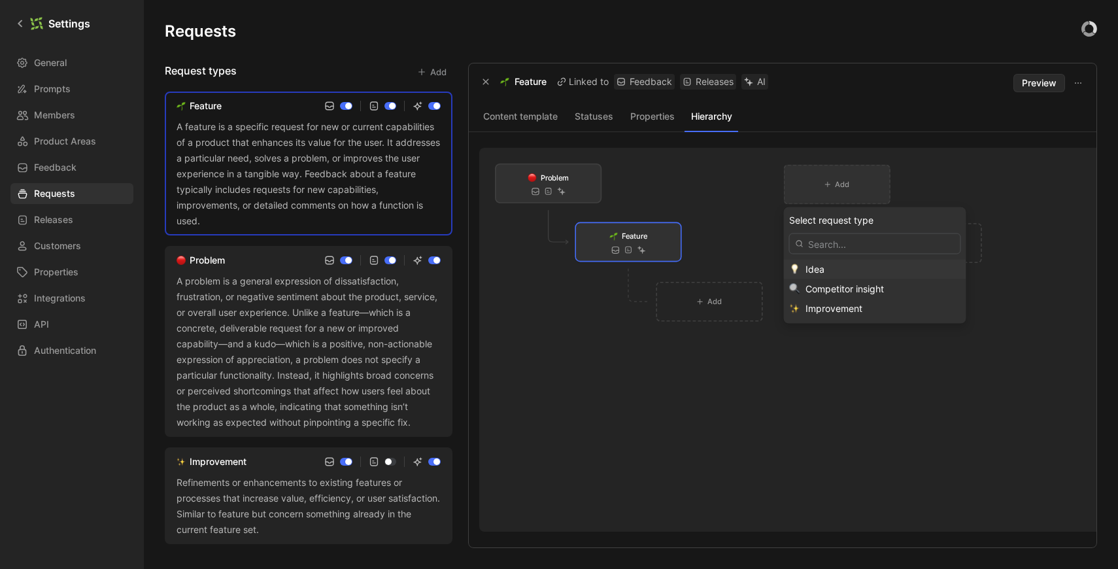
click at [832, 273] on div "Idea" at bounding box center [883, 270] width 155 height 16
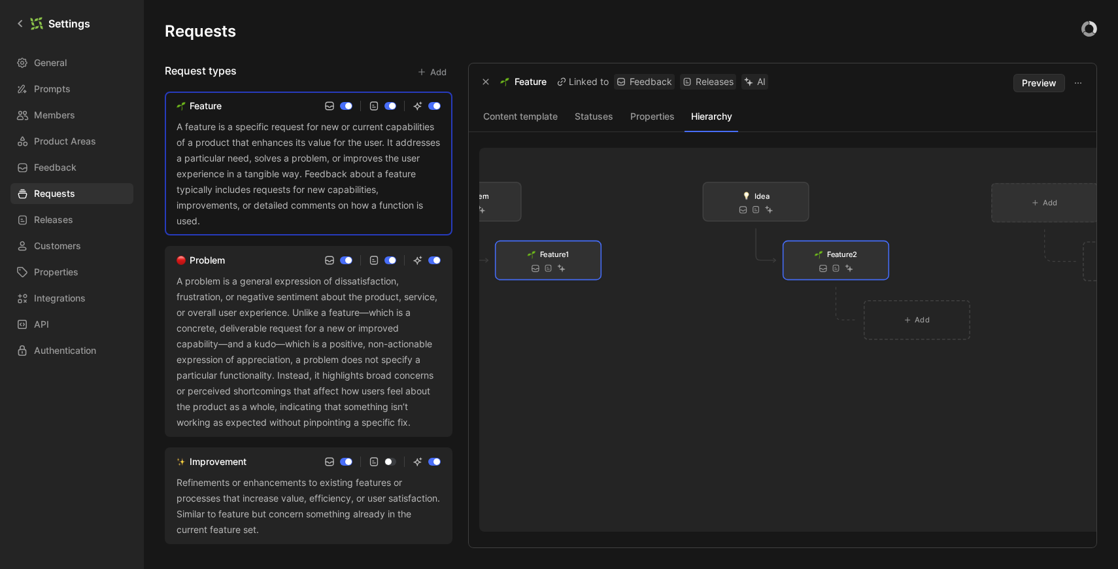
click at [1051, 203] on span "Add" at bounding box center [1050, 202] width 14 height 12
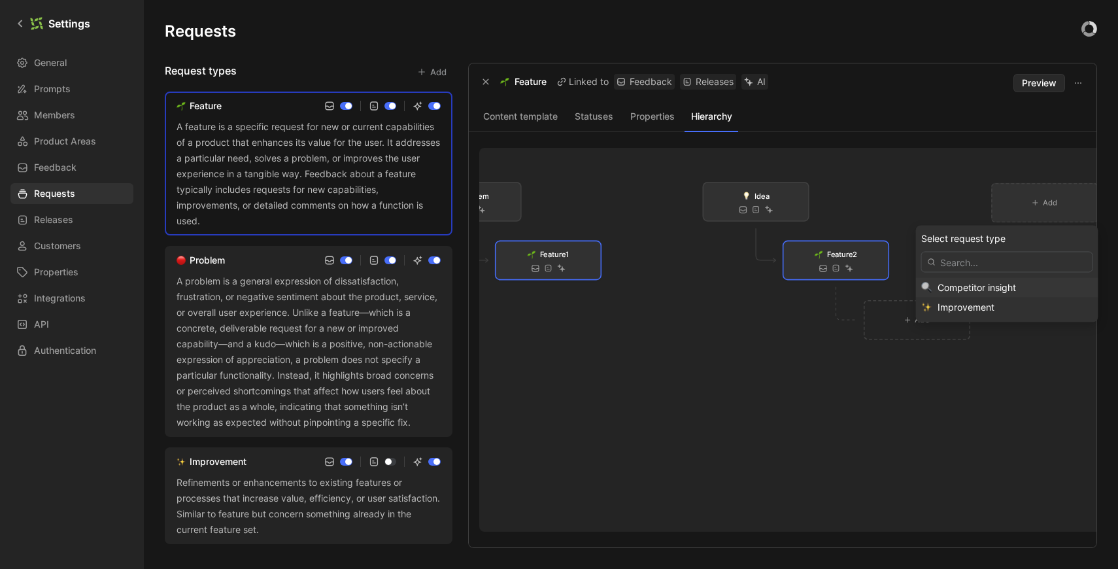
click at [1016, 286] on span "Competitor insight" at bounding box center [977, 287] width 78 height 11
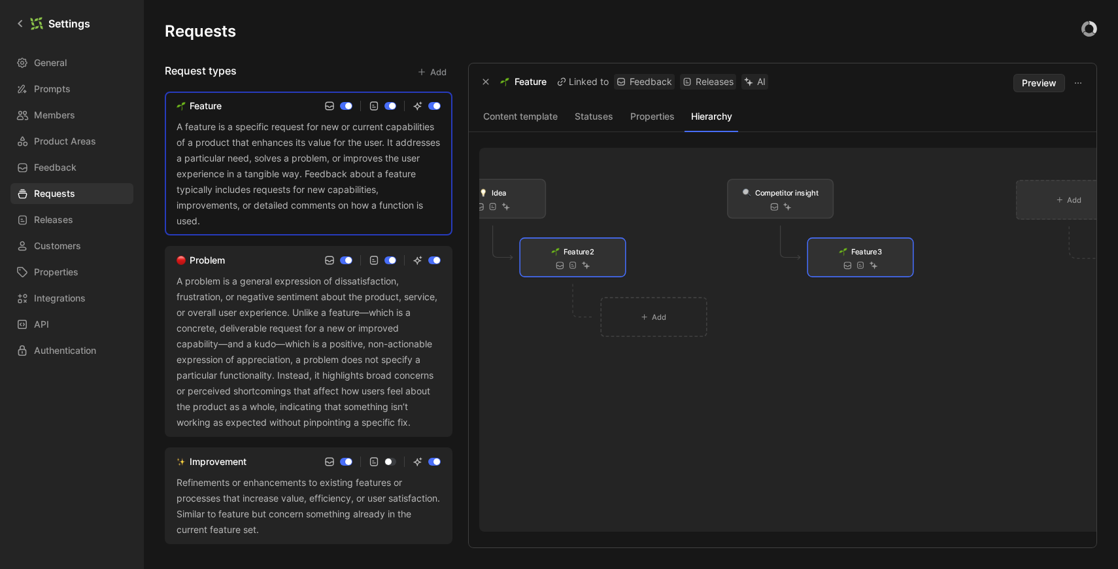
click at [1057, 198] on icon at bounding box center [1060, 200] width 7 height 9
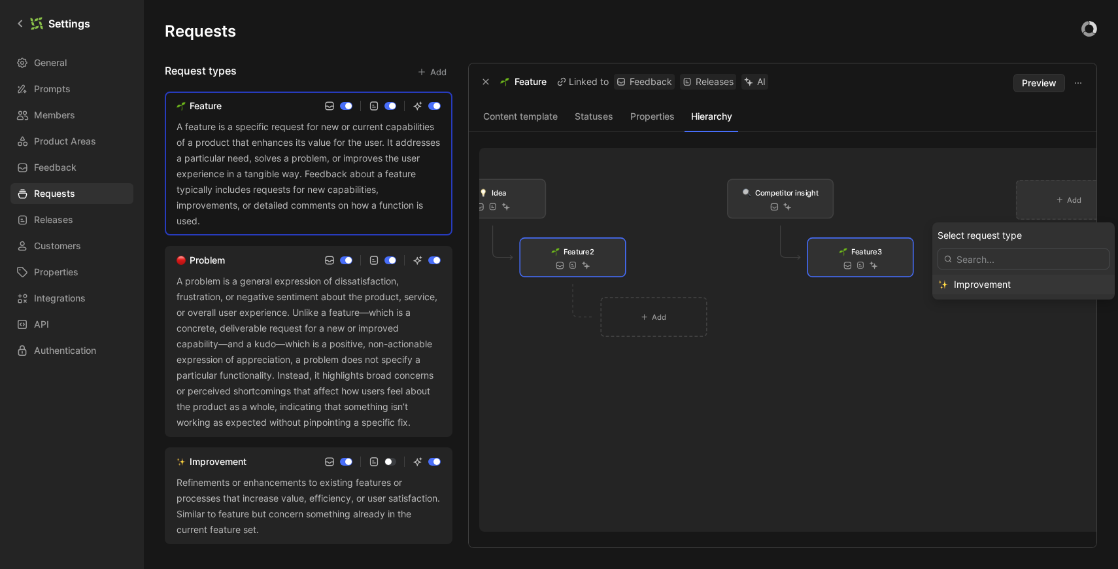
click at [1004, 288] on span "Improvement" at bounding box center [982, 284] width 57 height 11
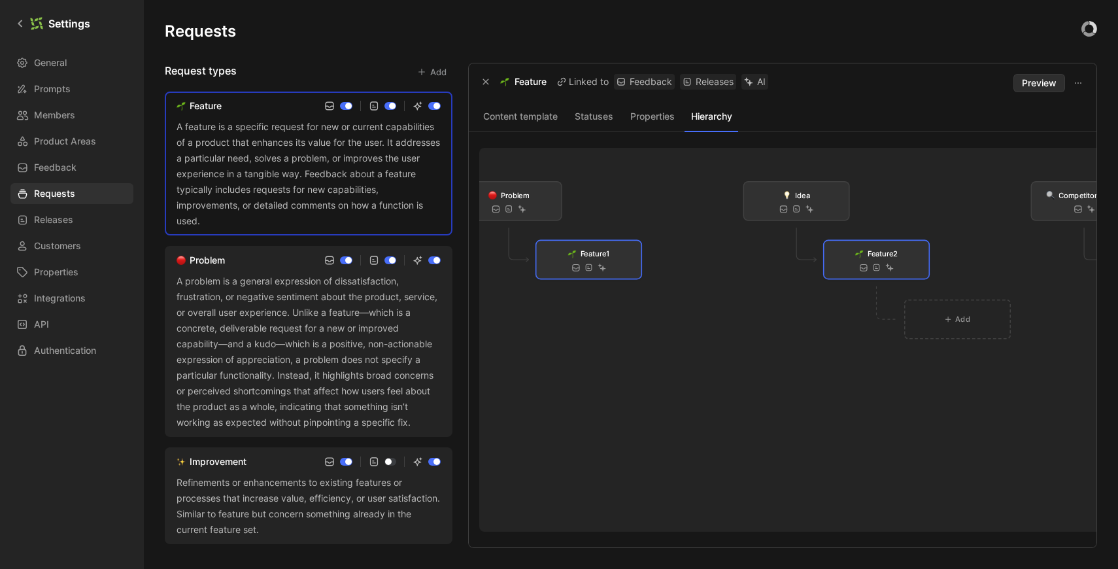
click at [1027, 76] on span "Preview" at bounding box center [1039, 83] width 35 height 16
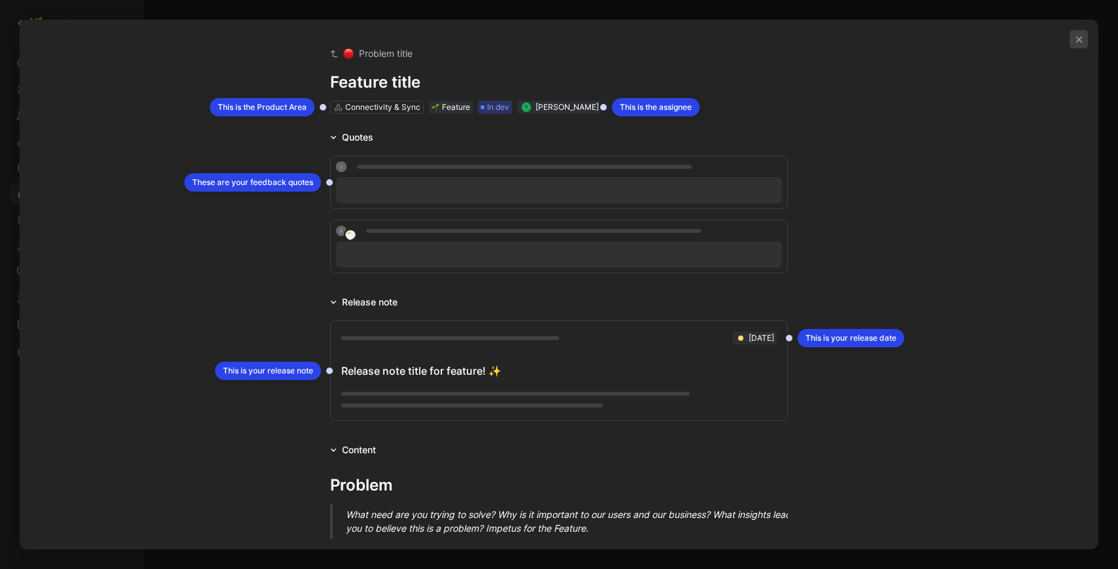
click at [1080, 41] on icon "button" at bounding box center [1079, 39] width 9 height 9
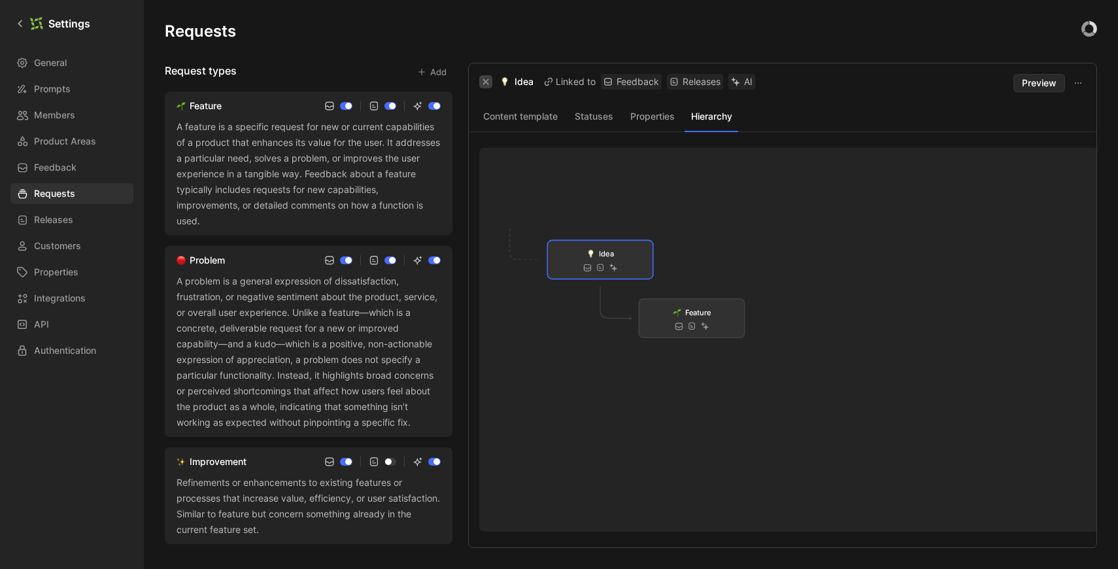
click at [483, 80] on icon "button" at bounding box center [486, 82] width 8 height 8
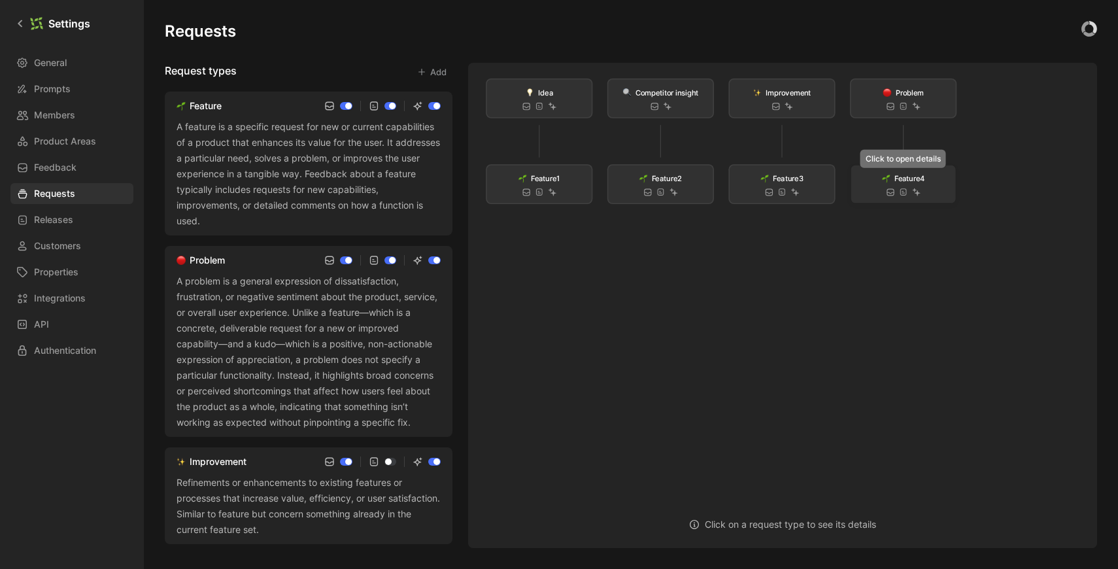
click at [904, 179] on span "Feature 4" at bounding box center [910, 178] width 30 height 12
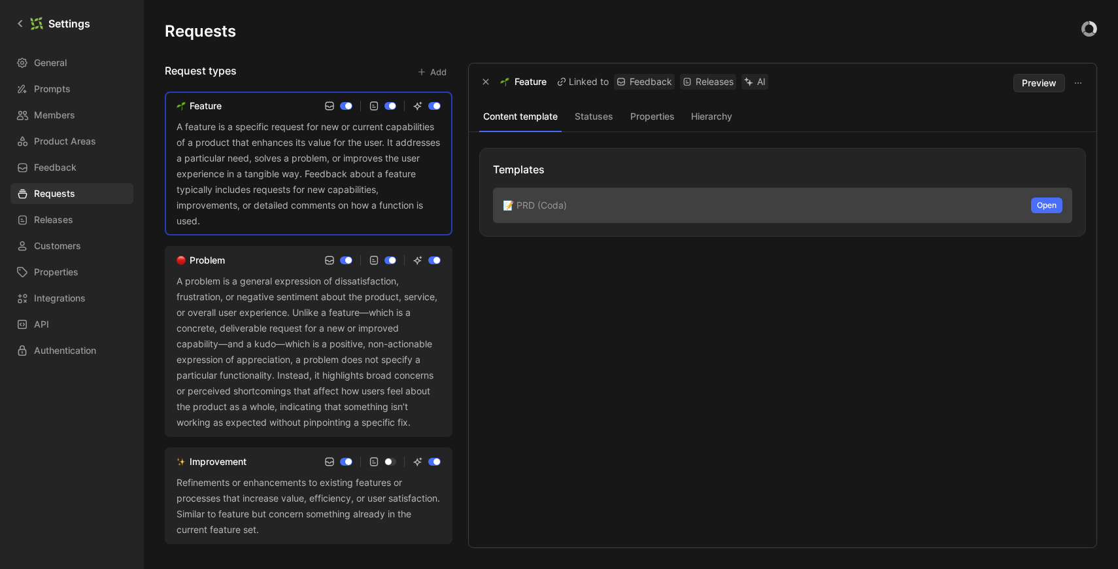
click at [409, 186] on div "A feature is a specific request for new or current capabilities of a product th…" at bounding box center [309, 174] width 264 height 110
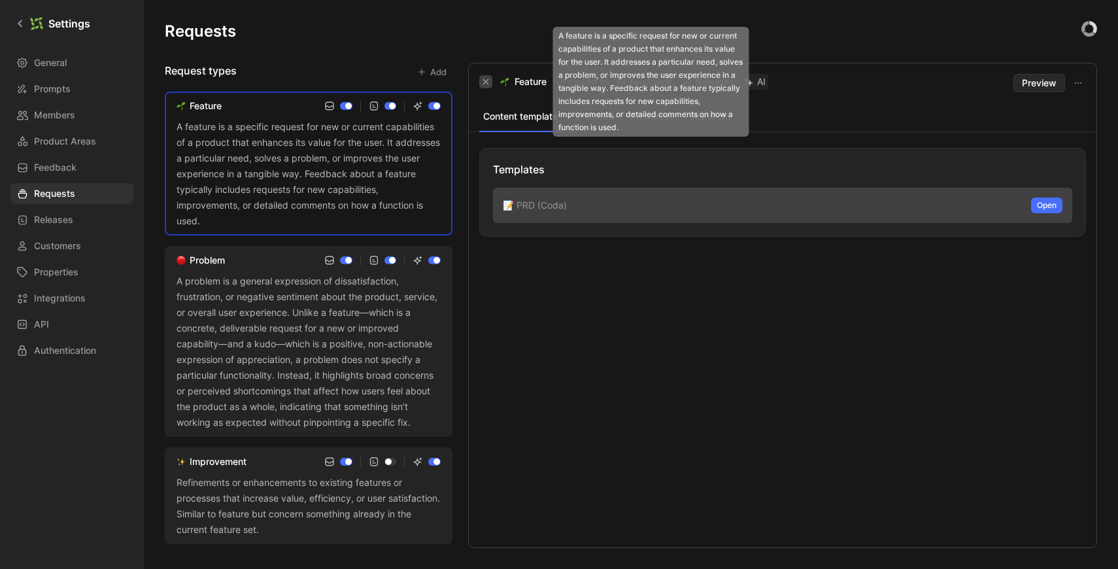
click at [487, 81] on icon "button" at bounding box center [486, 82] width 8 height 8
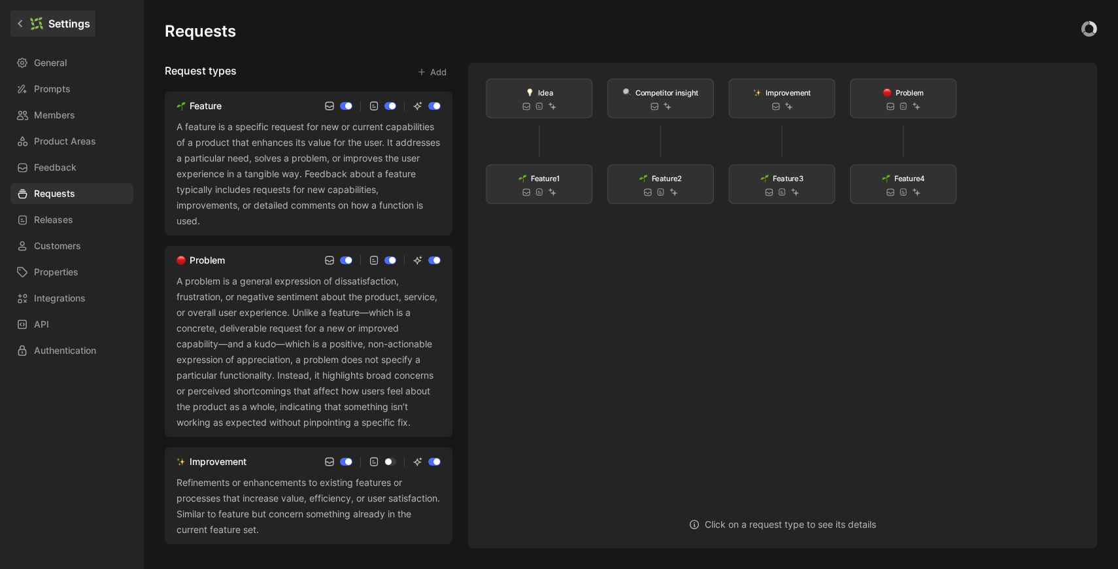
click at [42, 28] on div at bounding box center [36, 23] width 13 height 13
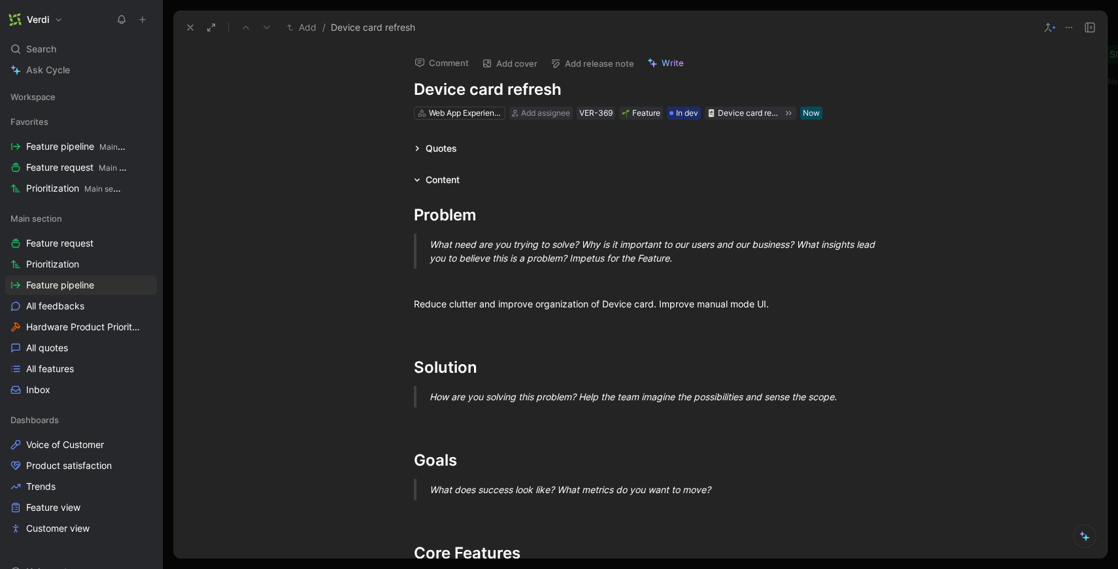
click at [1072, 24] on icon at bounding box center [1069, 27] width 10 height 10
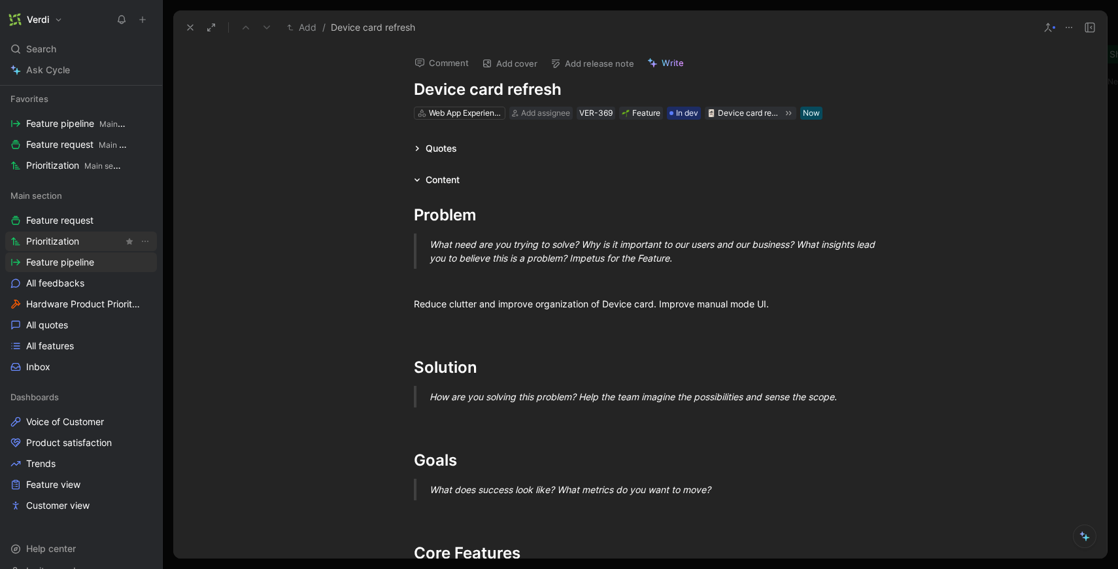
scroll to position [45, 0]
